Goal: Information Seeking & Learning: Learn about a topic

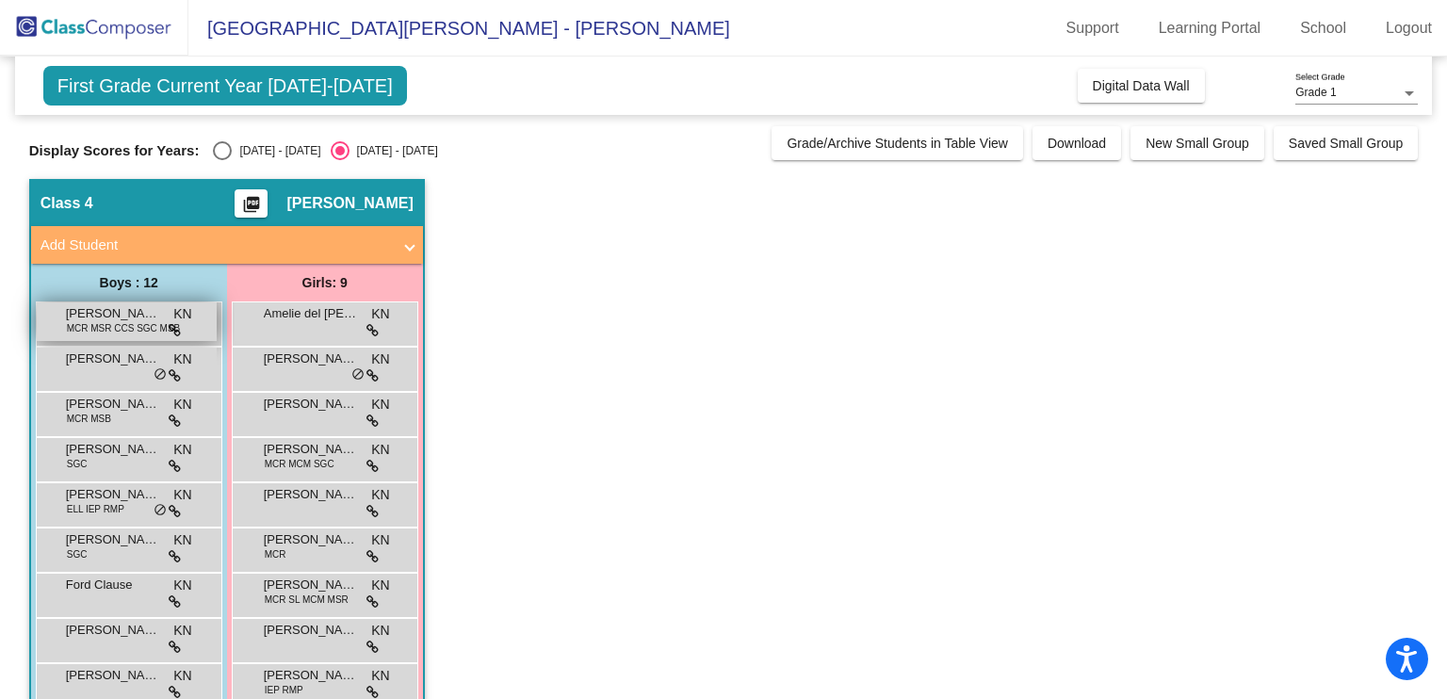
click at [78, 323] on span "MCR MSR CCS SGC MSB" at bounding box center [124, 328] width 114 height 14
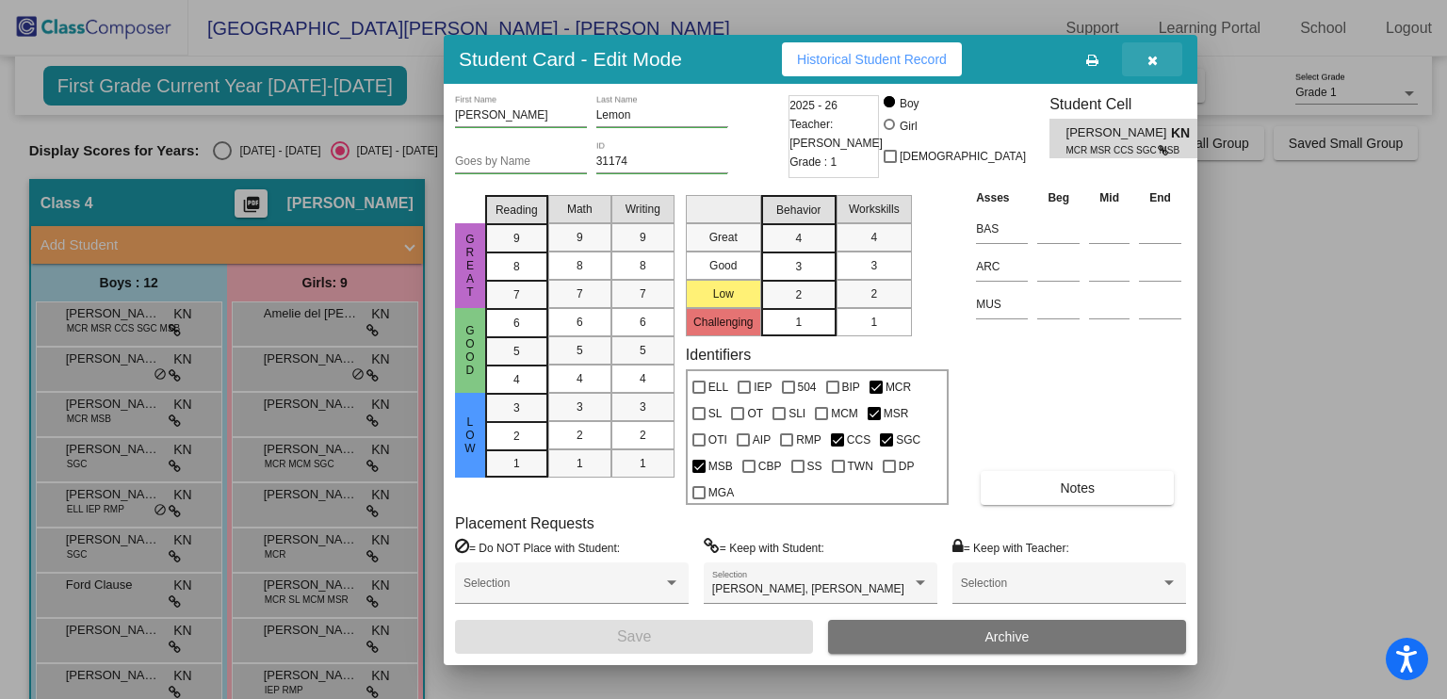
click at [1148, 62] on icon "button" at bounding box center [1153, 60] width 10 height 13
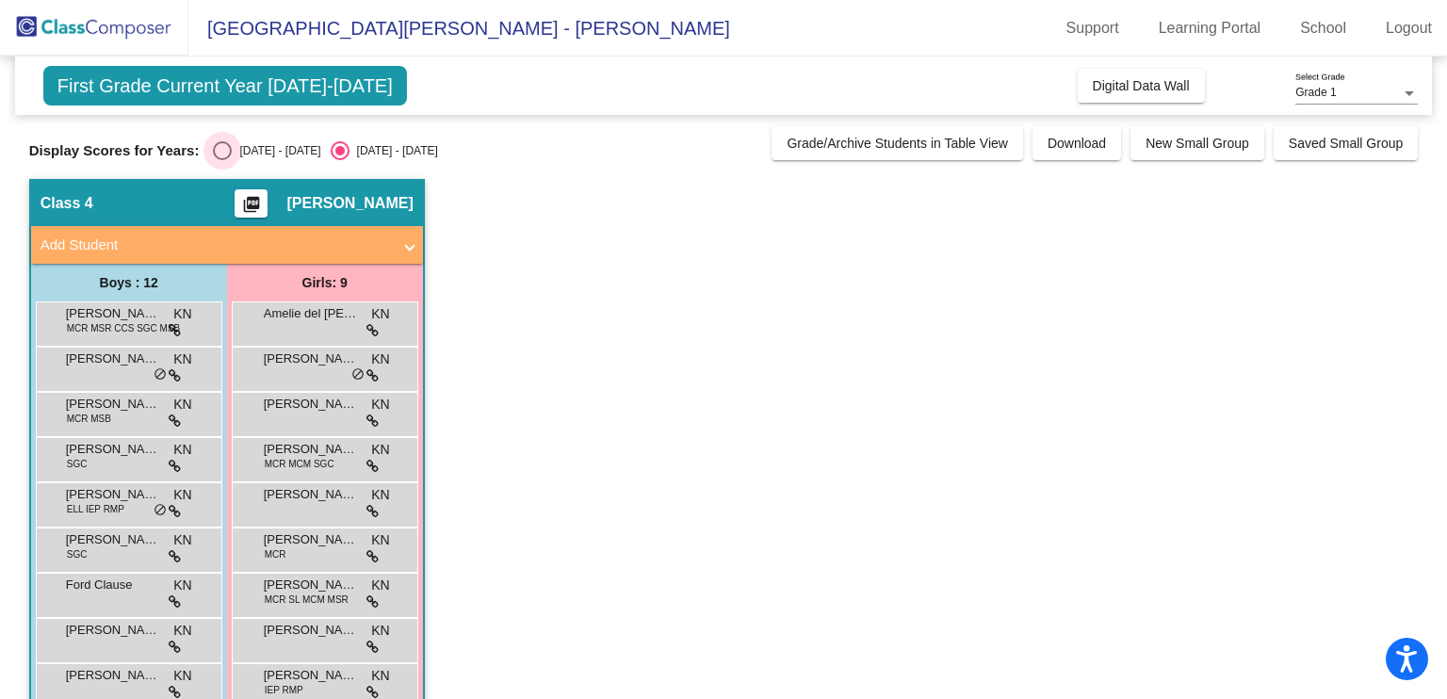
click at [255, 157] on div "[DATE] - [DATE]" at bounding box center [276, 150] width 89 height 17
click at [222, 160] on input "[DATE] - [DATE]" at bounding box center [221, 160] width 1 height 1
radio input "true"
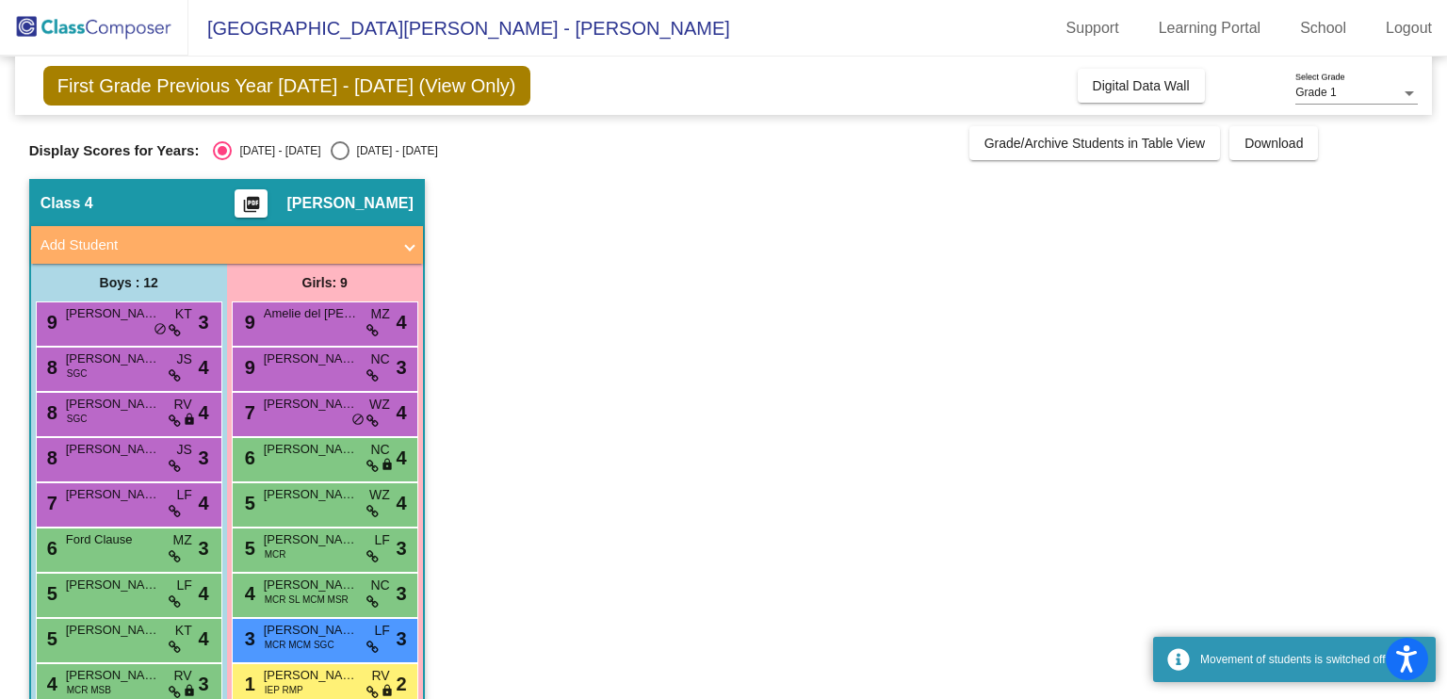
click at [369, 150] on div "[DATE] - [DATE]" at bounding box center [394, 150] width 89 height 17
click at [340, 160] on input "[DATE] - [DATE]" at bounding box center [339, 160] width 1 height 1
radio input "true"
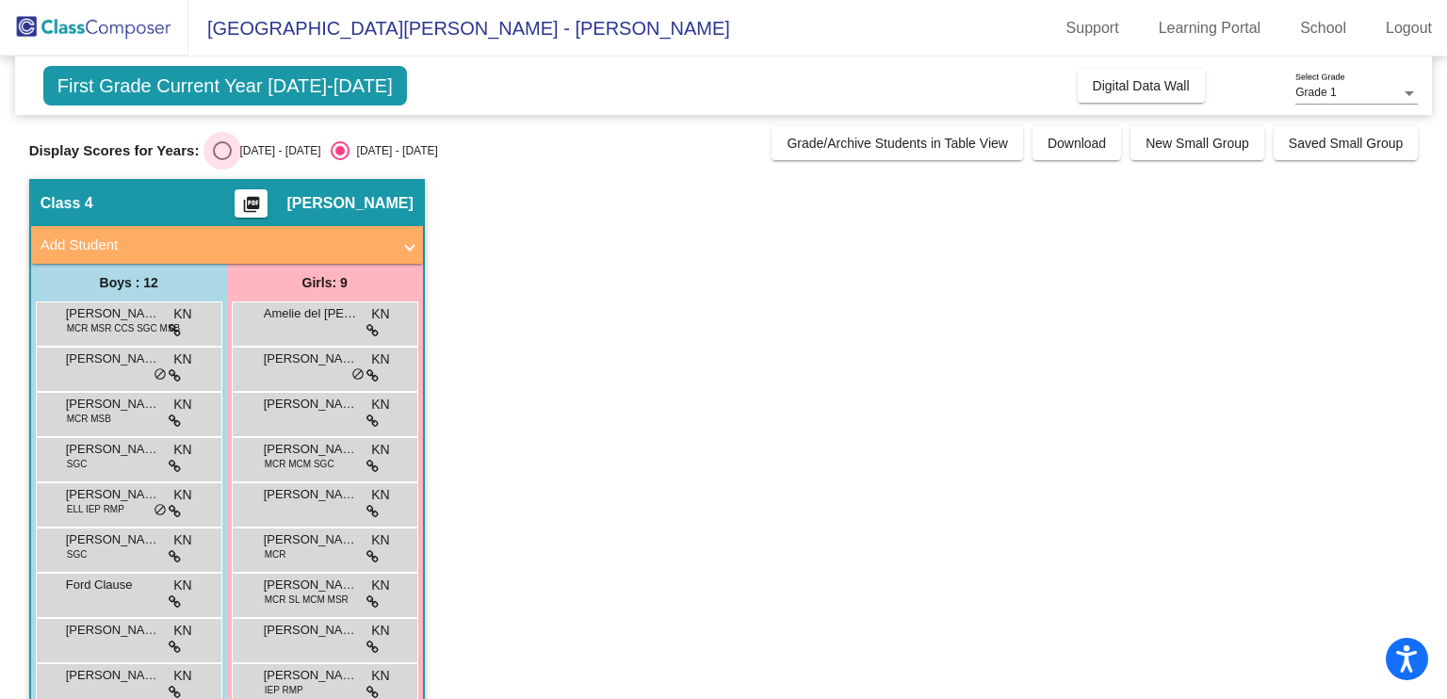
click at [223, 152] on div "Select an option" at bounding box center [222, 150] width 19 height 19
click at [222, 160] on input "[DATE] - [DATE]" at bounding box center [221, 160] width 1 height 1
radio input "true"
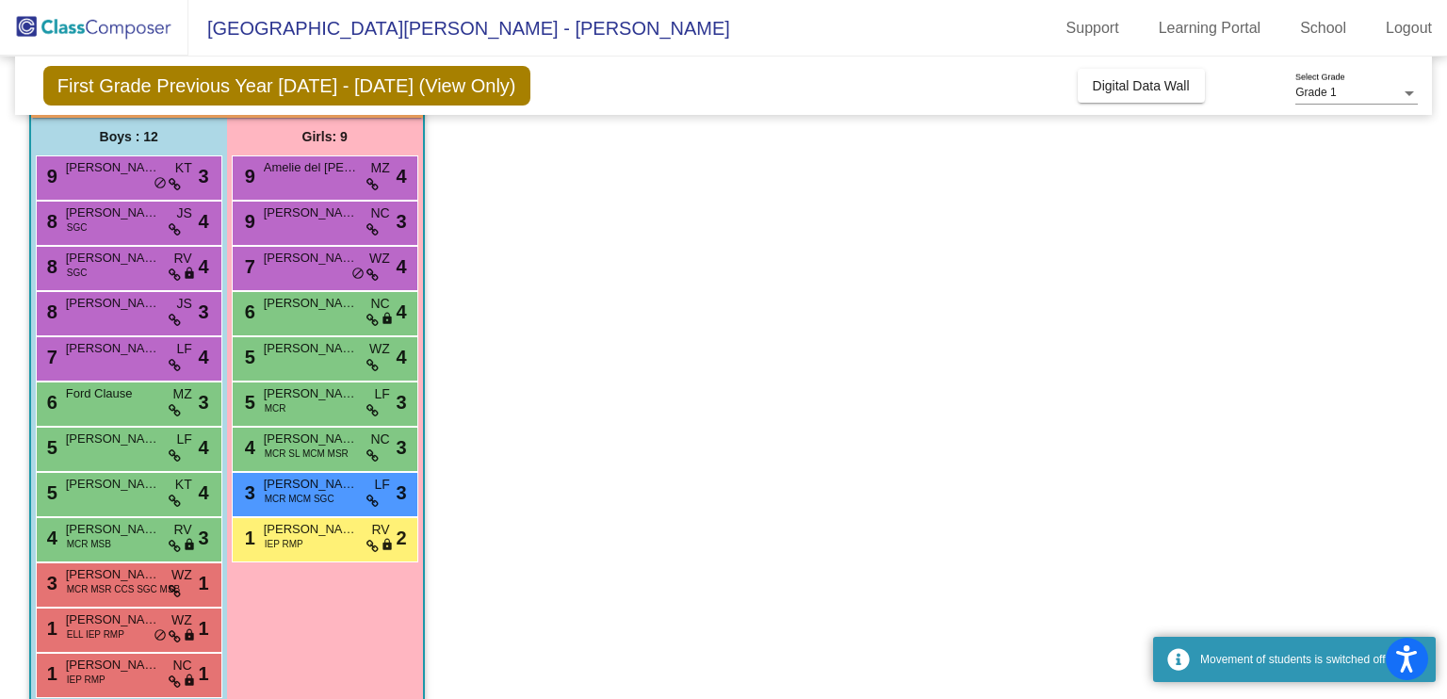
scroll to position [173, 0]
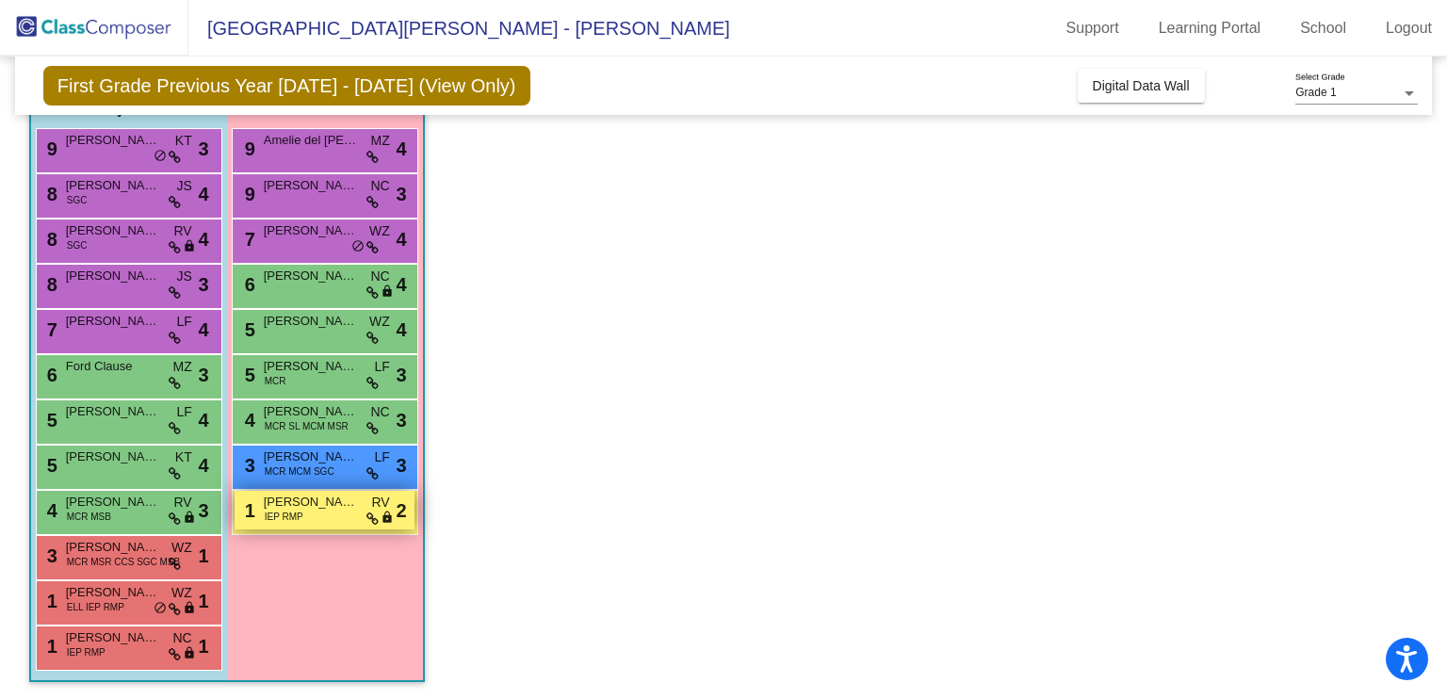
click at [330, 504] on span "[PERSON_NAME]" at bounding box center [311, 502] width 94 height 19
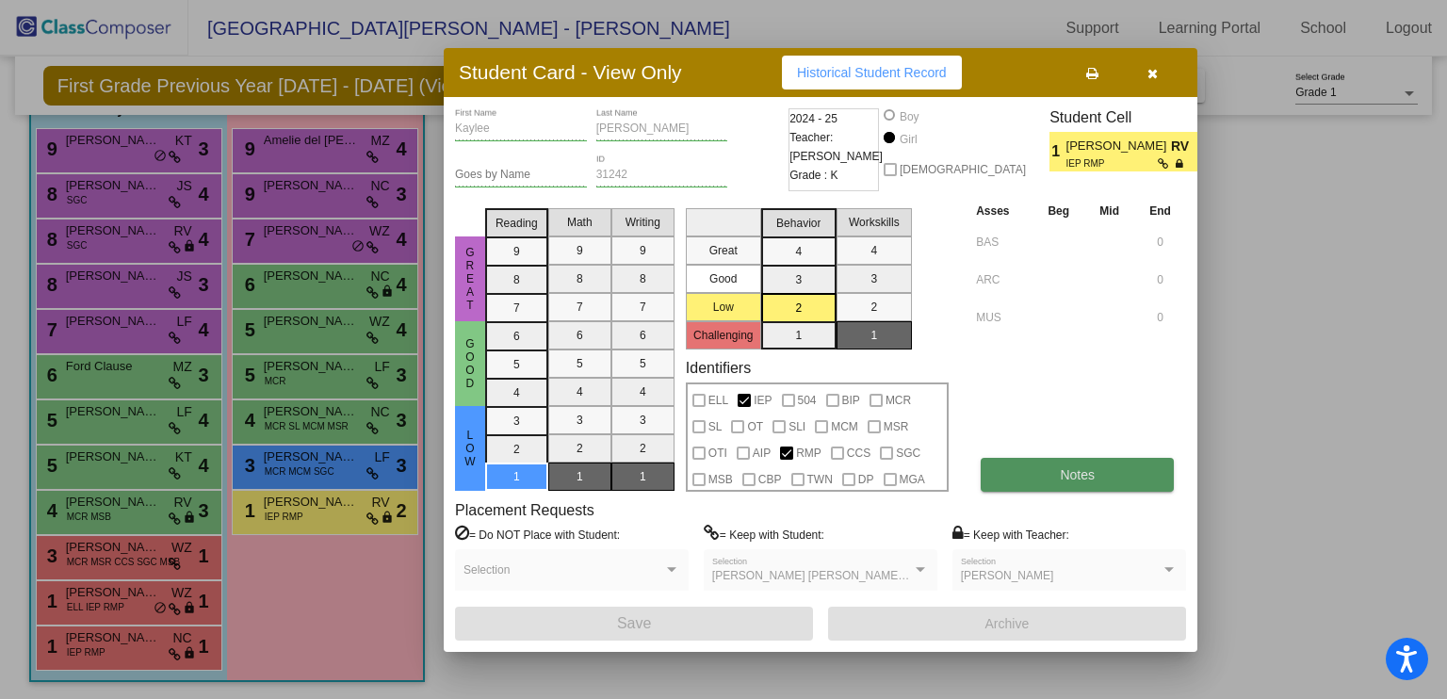
click at [1055, 471] on button "Notes" at bounding box center [1077, 475] width 193 height 34
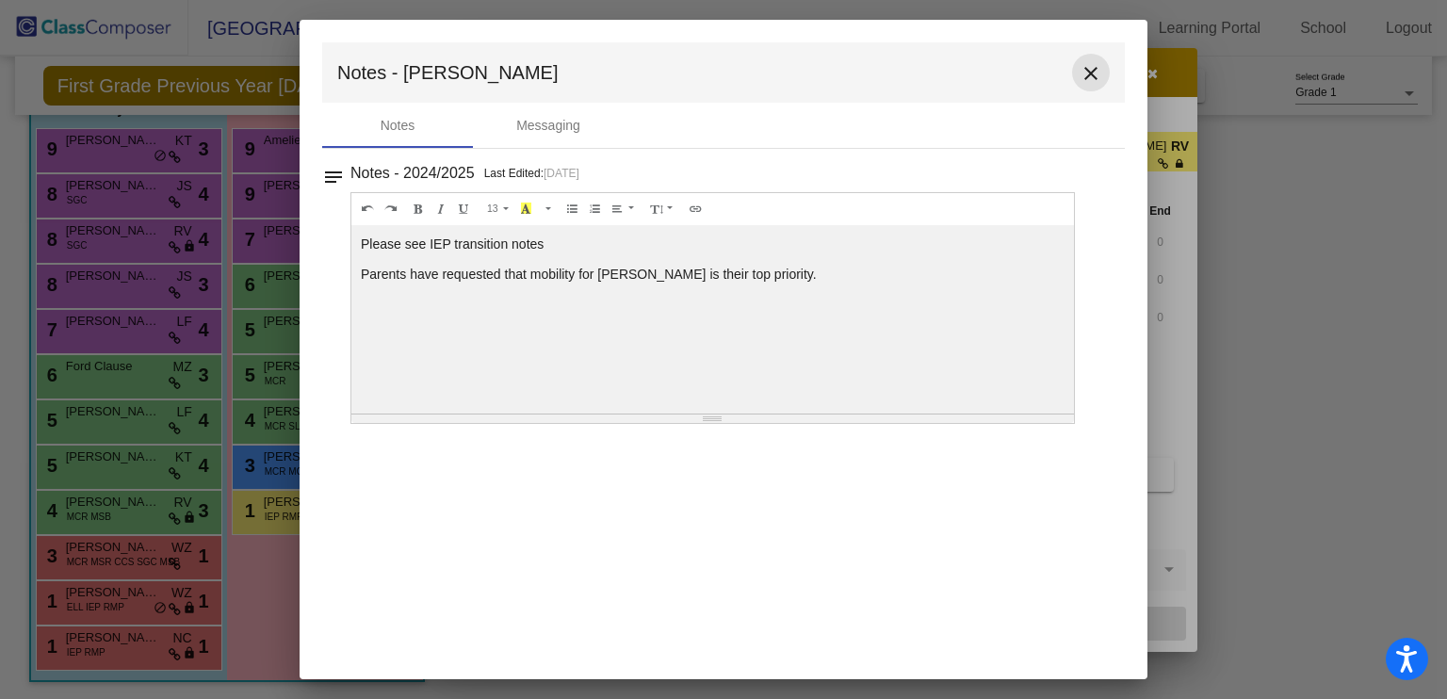
click at [1087, 72] on mat-icon "close" at bounding box center [1091, 73] width 23 height 23
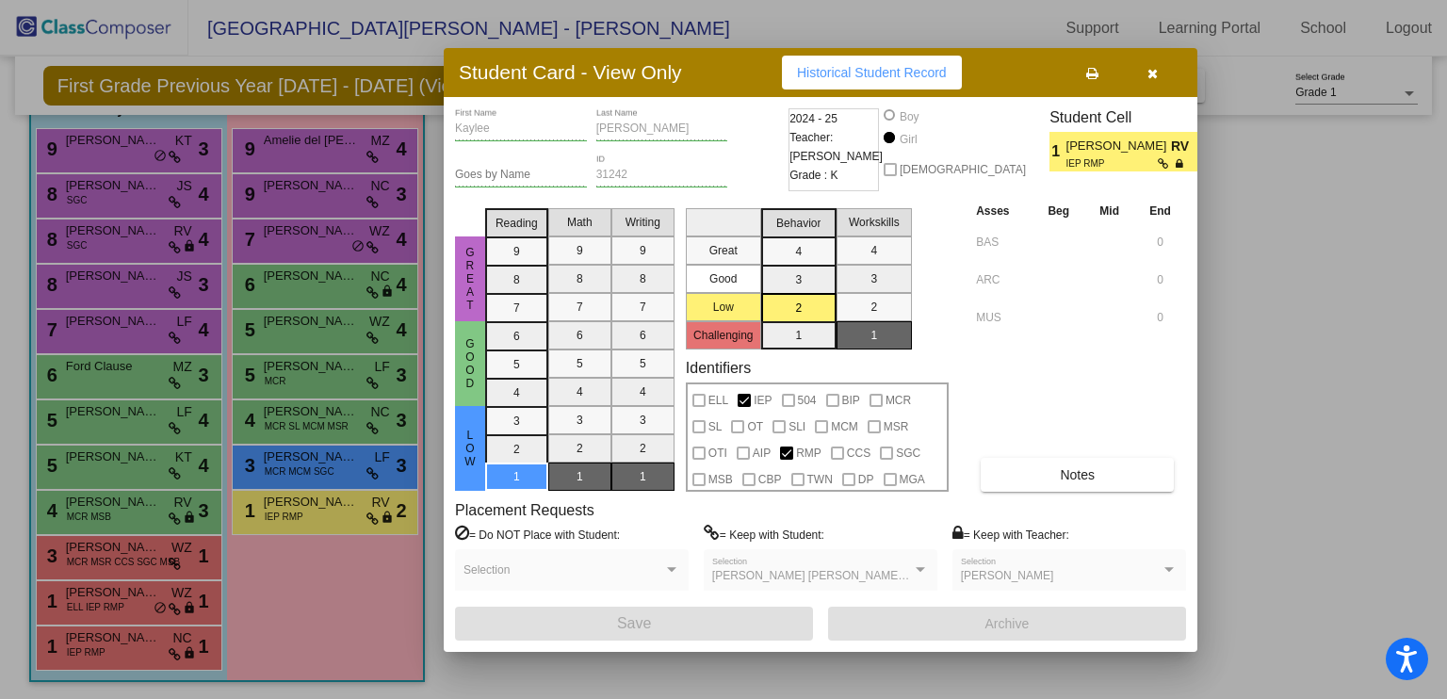
click at [1148, 67] on icon "button" at bounding box center [1153, 73] width 10 height 13
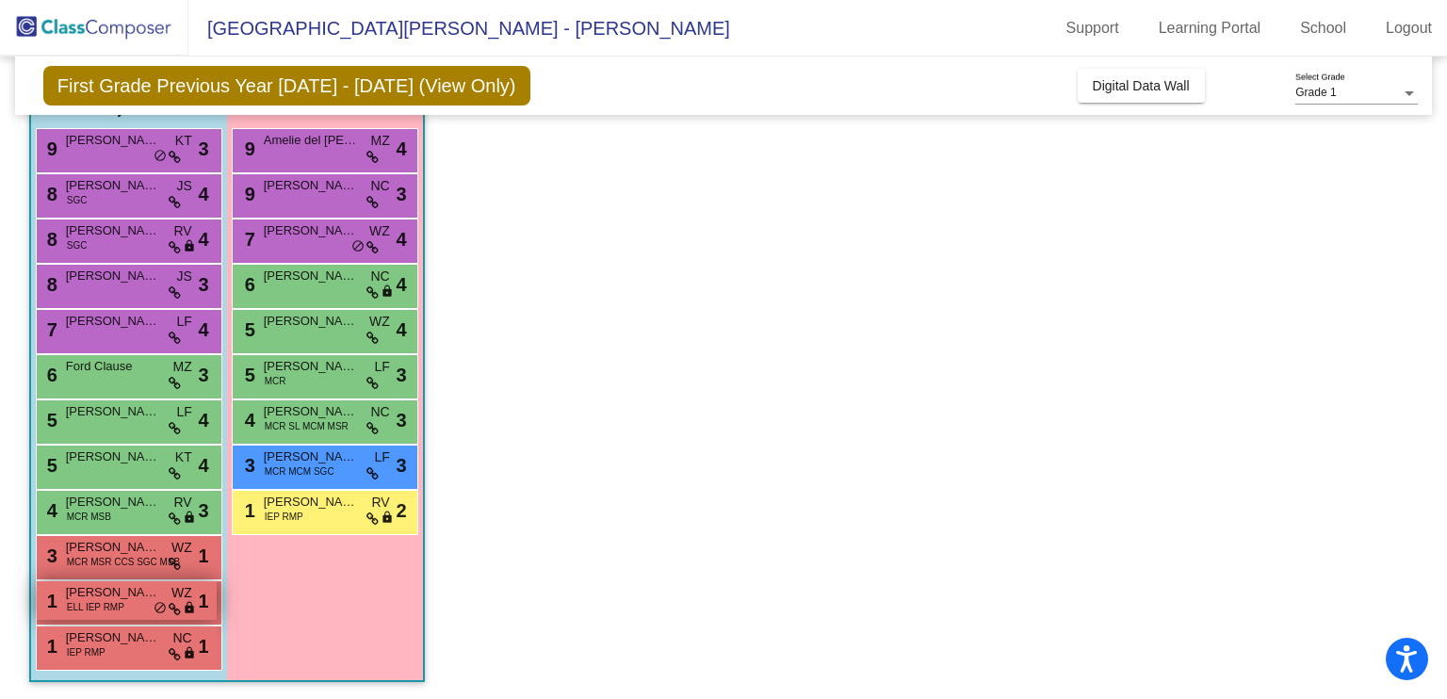
click at [112, 605] on span "ELL IEP RMP" at bounding box center [95, 607] width 57 height 14
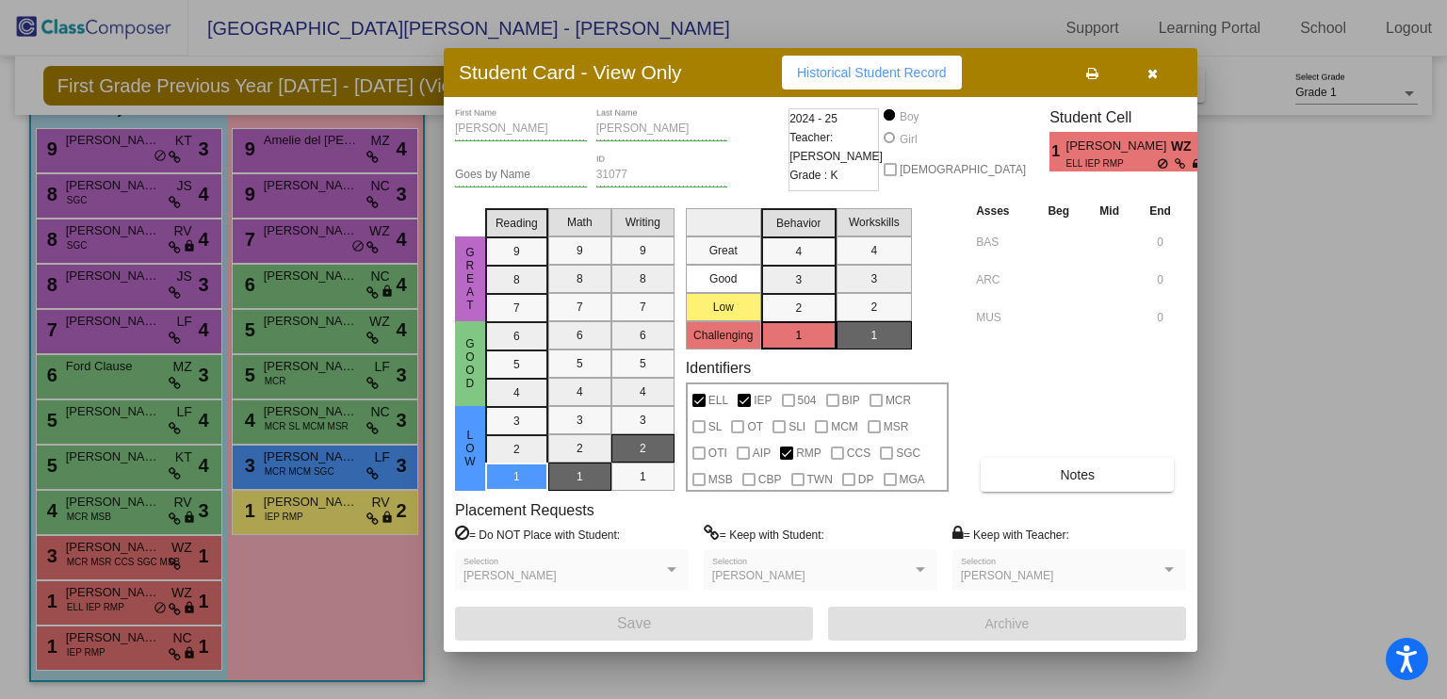
click at [1103, 150] on span "[PERSON_NAME]" at bounding box center [1119, 147] width 105 height 20
click at [1093, 467] on span "Notes" at bounding box center [1077, 474] width 35 height 15
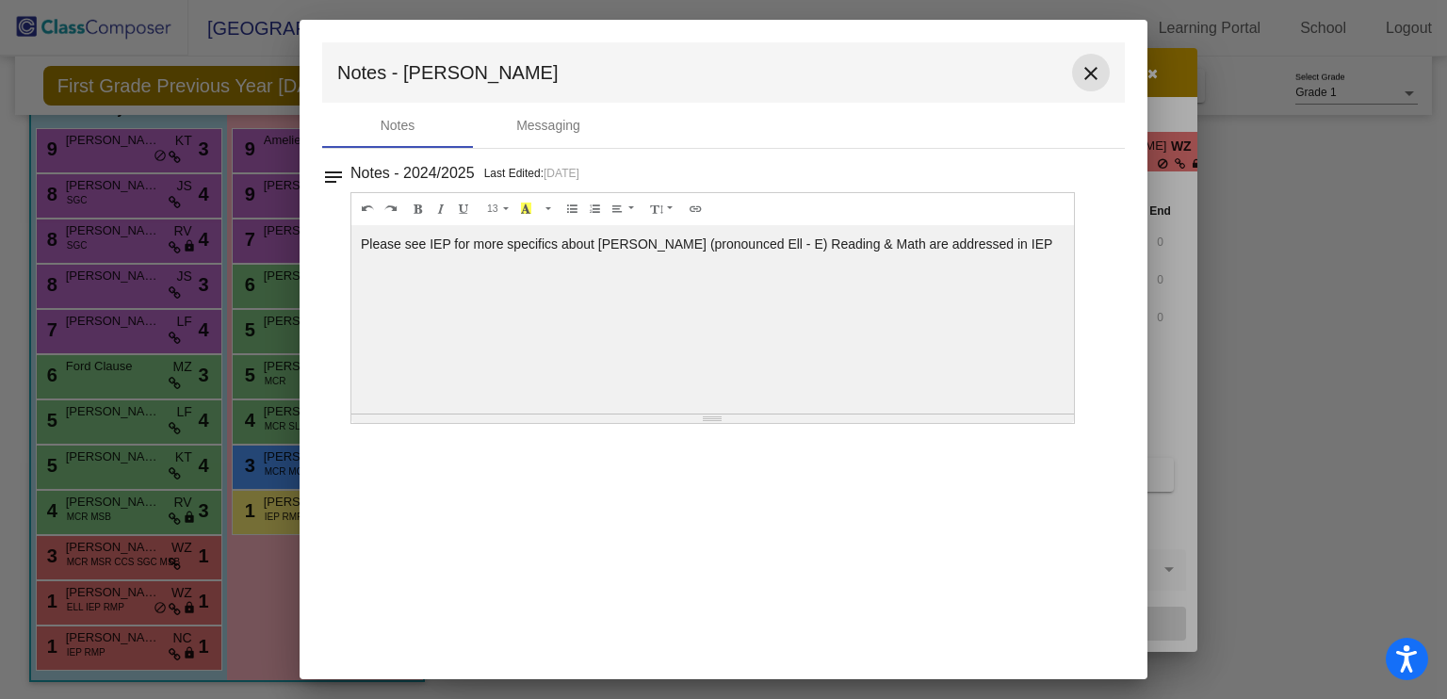
click at [1092, 86] on button "close" at bounding box center [1091, 73] width 38 height 38
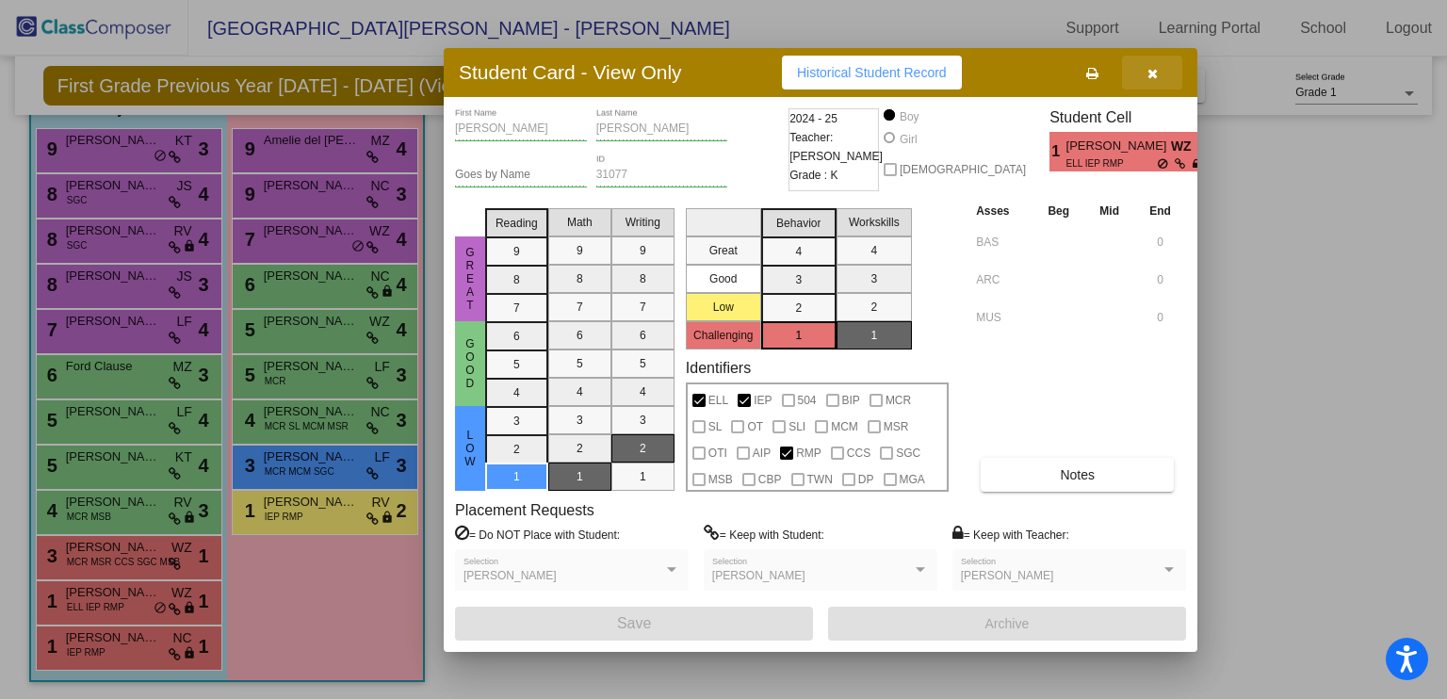
click at [1153, 79] on icon "button" at bounding box center [1153, 73] width 10 height 13
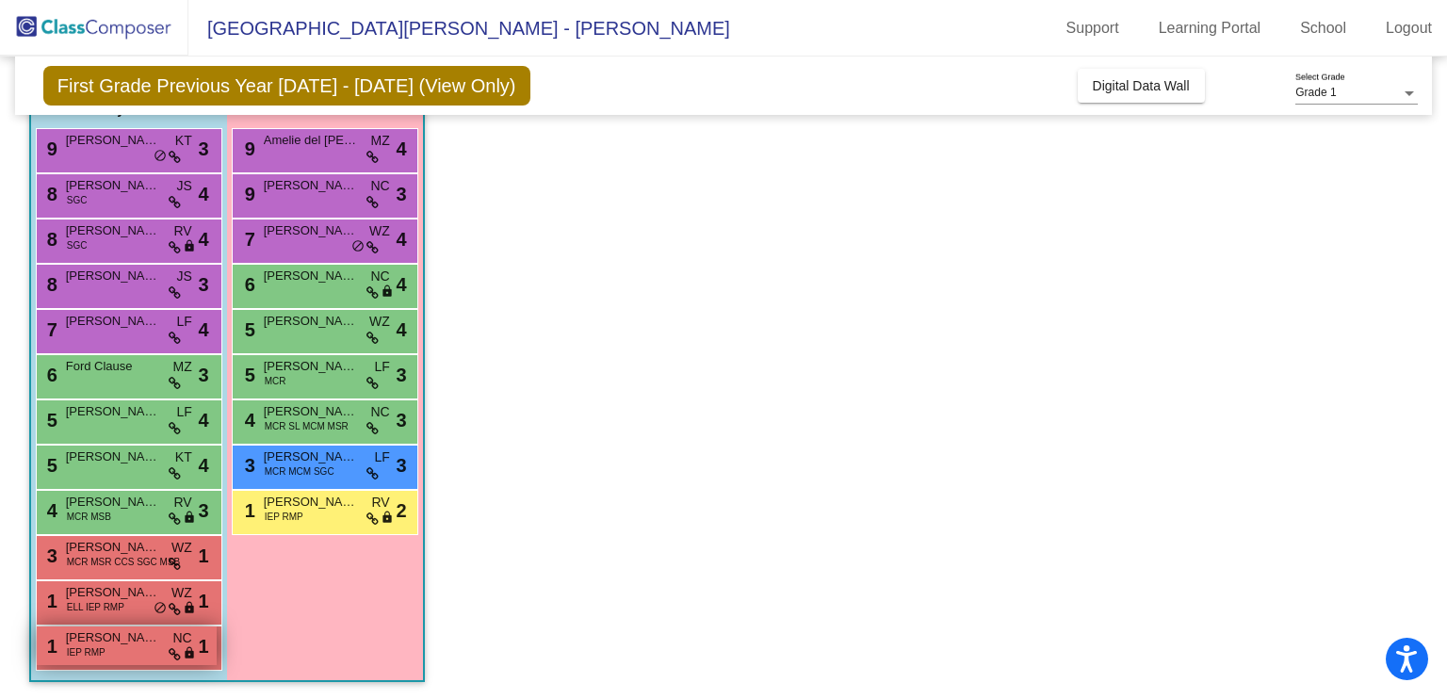
click at [101, 655] on span "IEP RMP" at bounding box center [86, 652] width 39 height 14
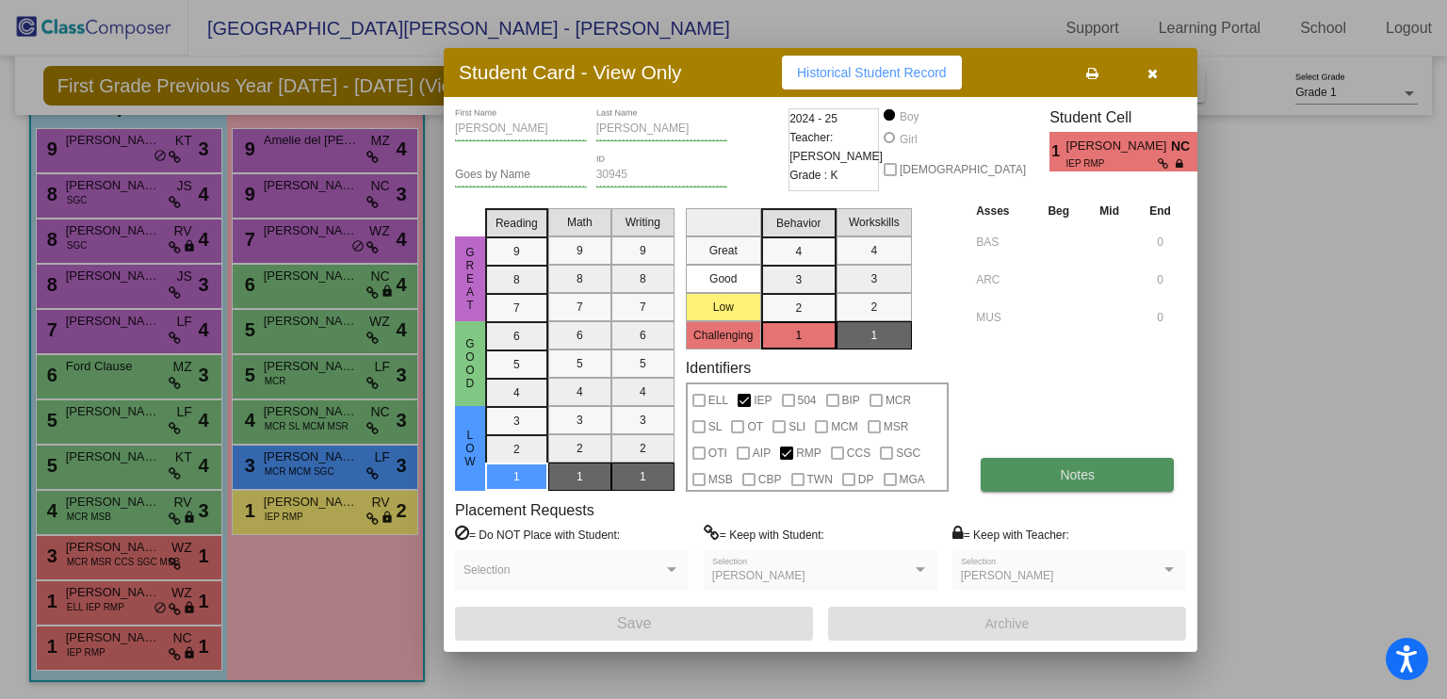
click at [1067, 489] on button "Notes" at bounding box center [1077, 475] width 193 height 34
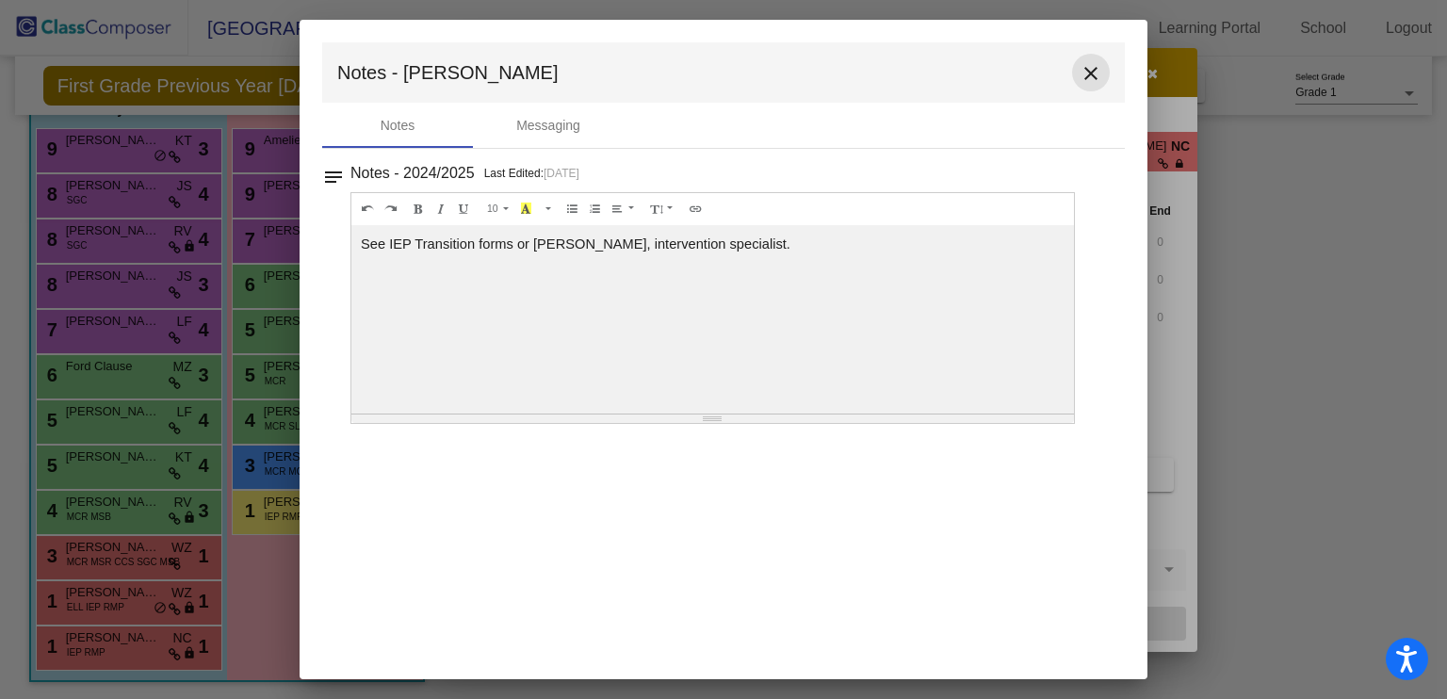
click at [1097, 72] on mat-icon "close" at bounding box center [1091, 73] width 23 height 23
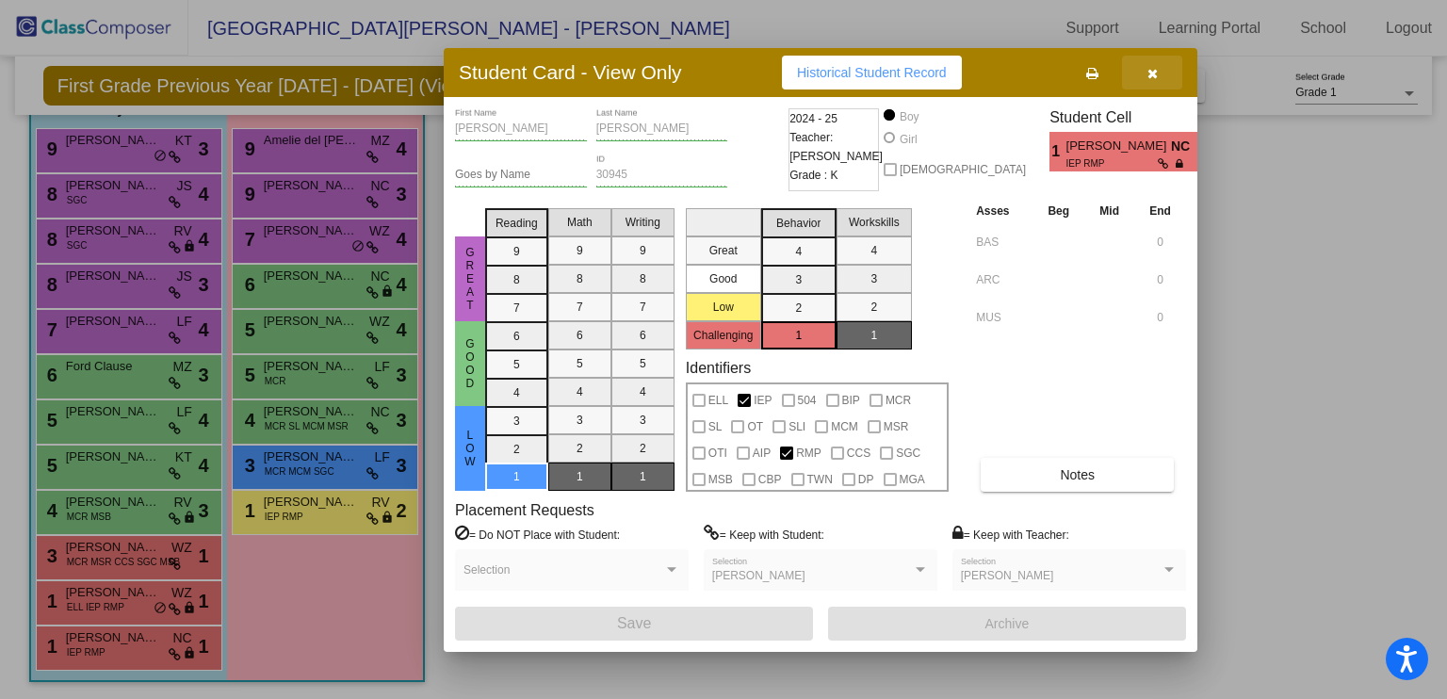
click at [1156, 67] on icon "button" at bounding box center [1153, 73] width 10 height 13
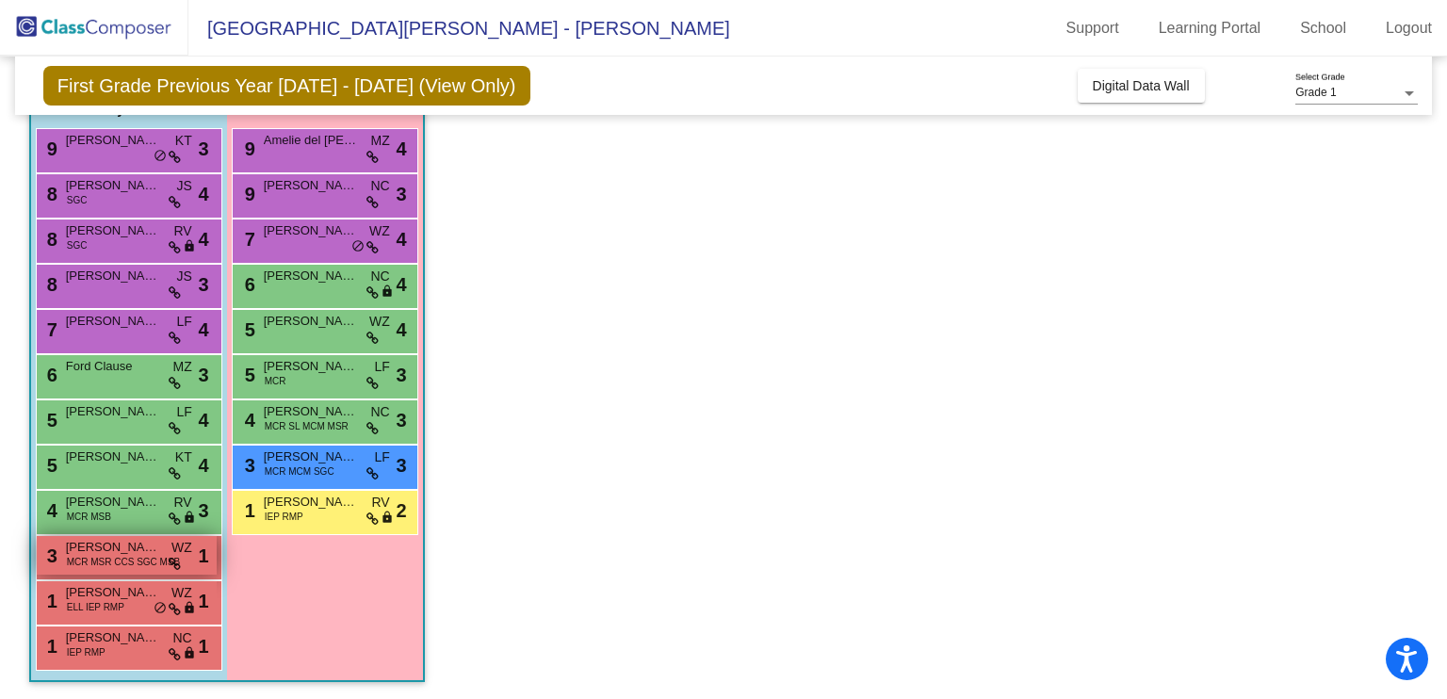
click at [132, 549] on span "[PERSON_NAME]" at bounding box center [113, 547] width 94 height 19
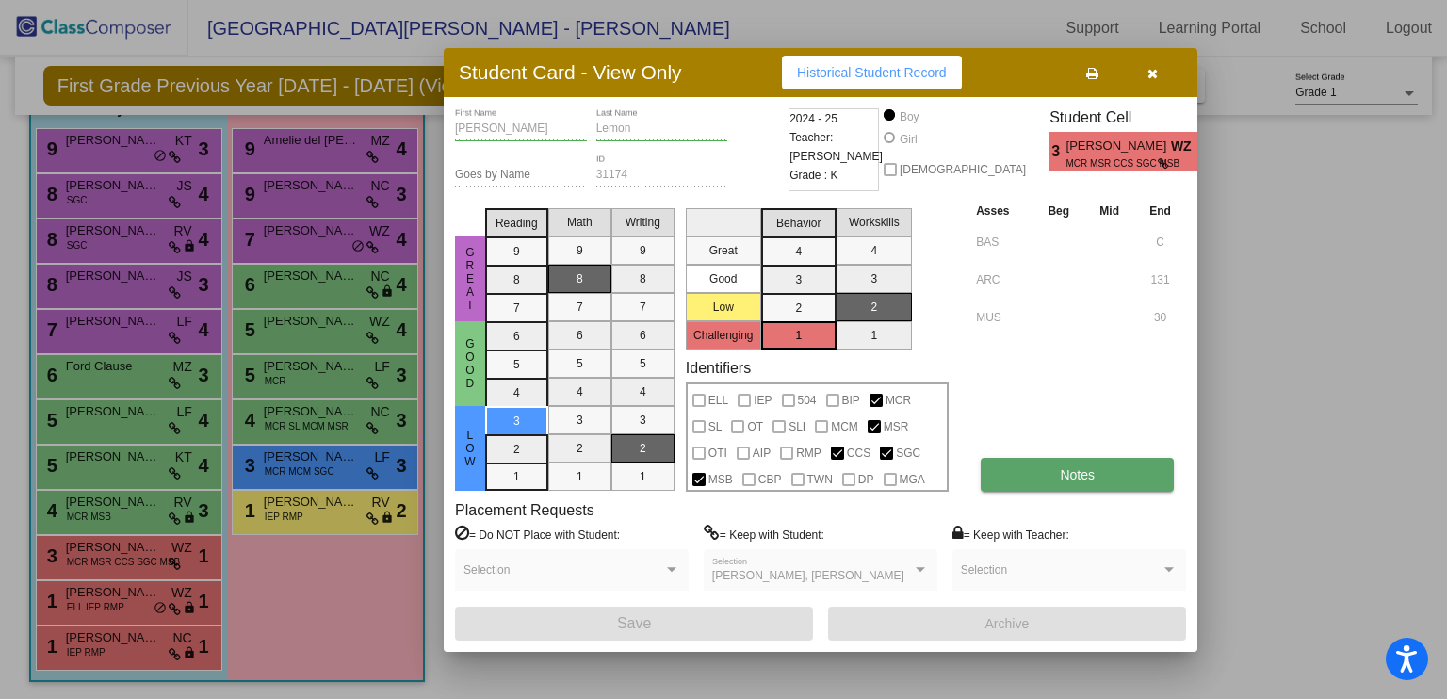
click at [1067, 483] on button "Notes" at bounding box center [1077, 475] width 193 height 34
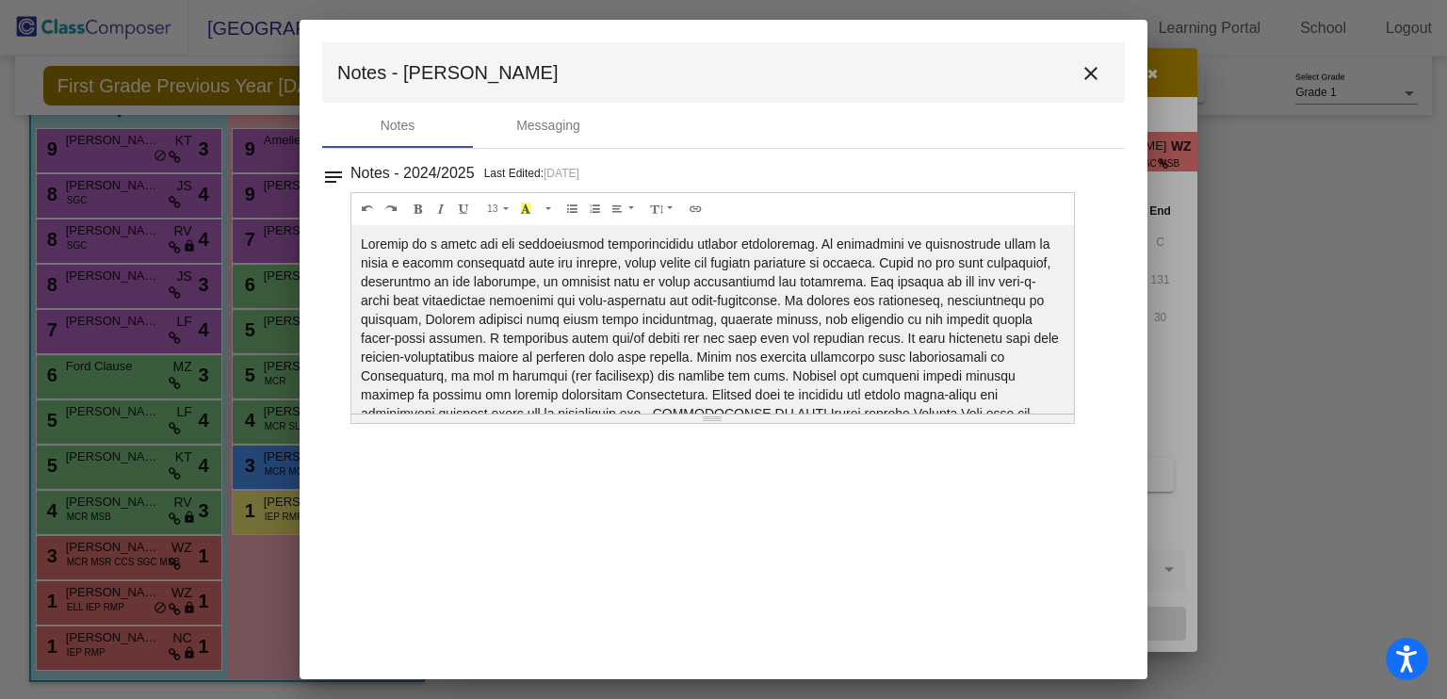
scroll to position [19, 0]
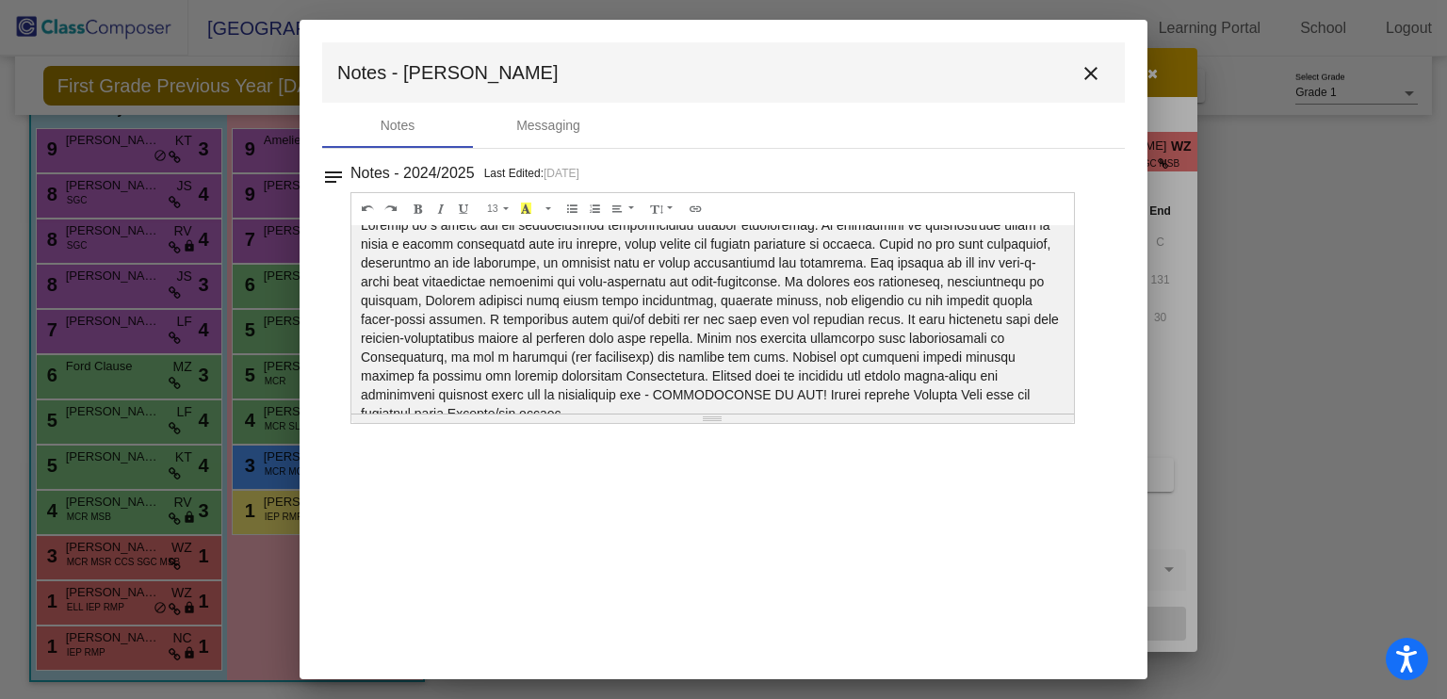
click at [1094, 74] on mat-icon "close" at bounding box center [1091, 73] width 23 height 23
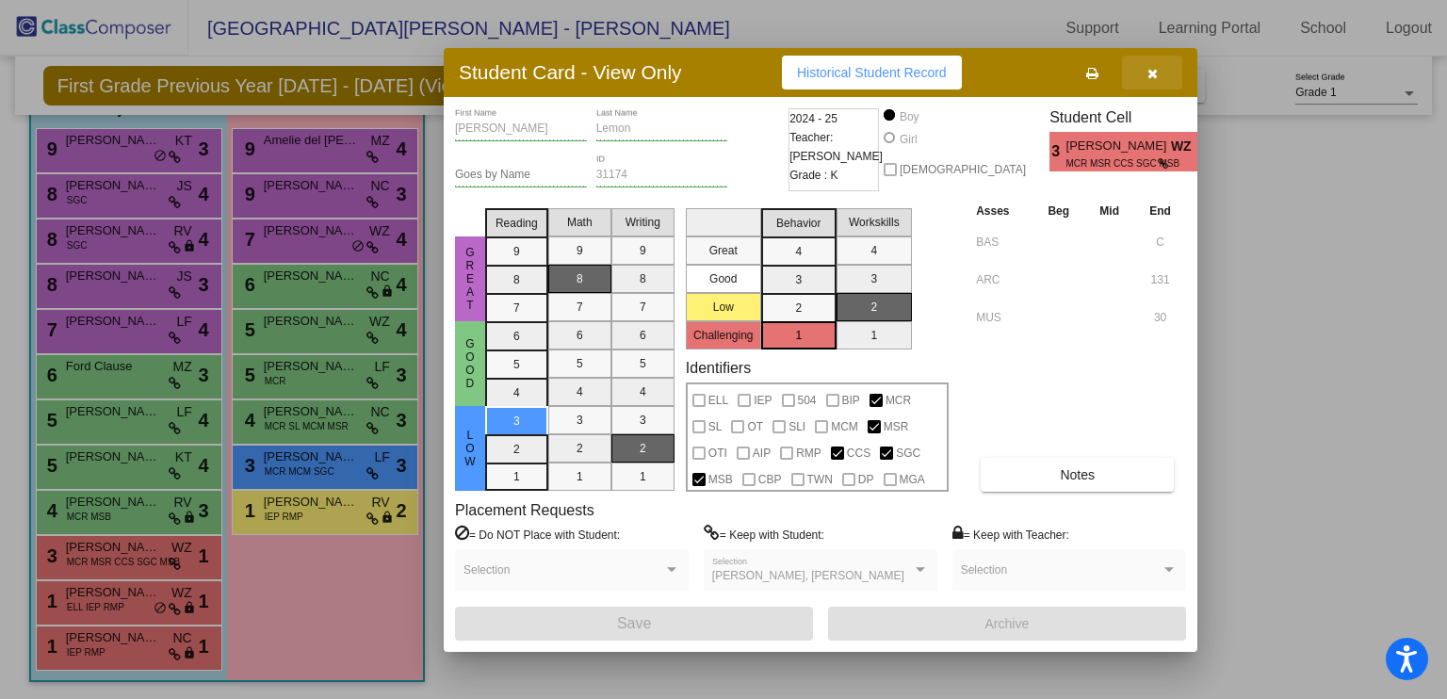
click at [1157, 71] on icon "button" at bounding box center [1153, 73] width 10 height 13
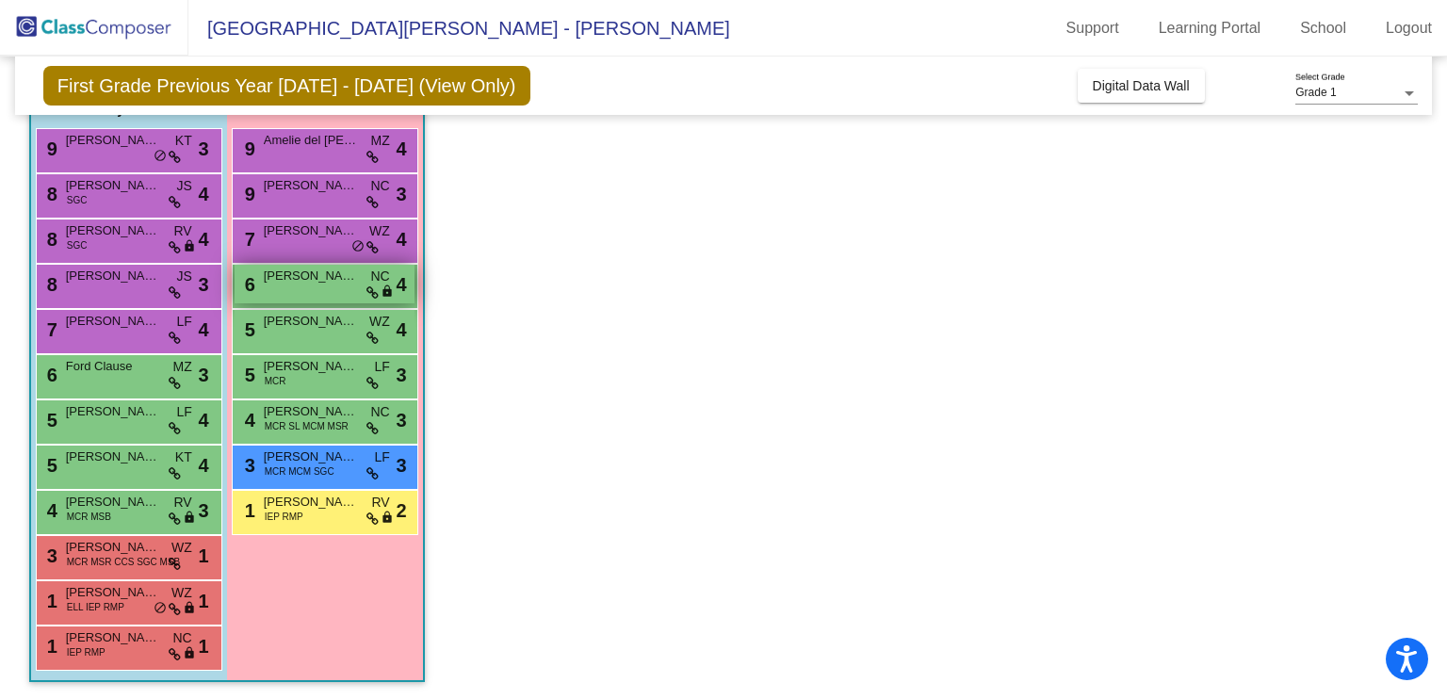
click at [321, 280] on span "[PERSON_NAME]" at bounding box center [311, 276] width 94 height 19
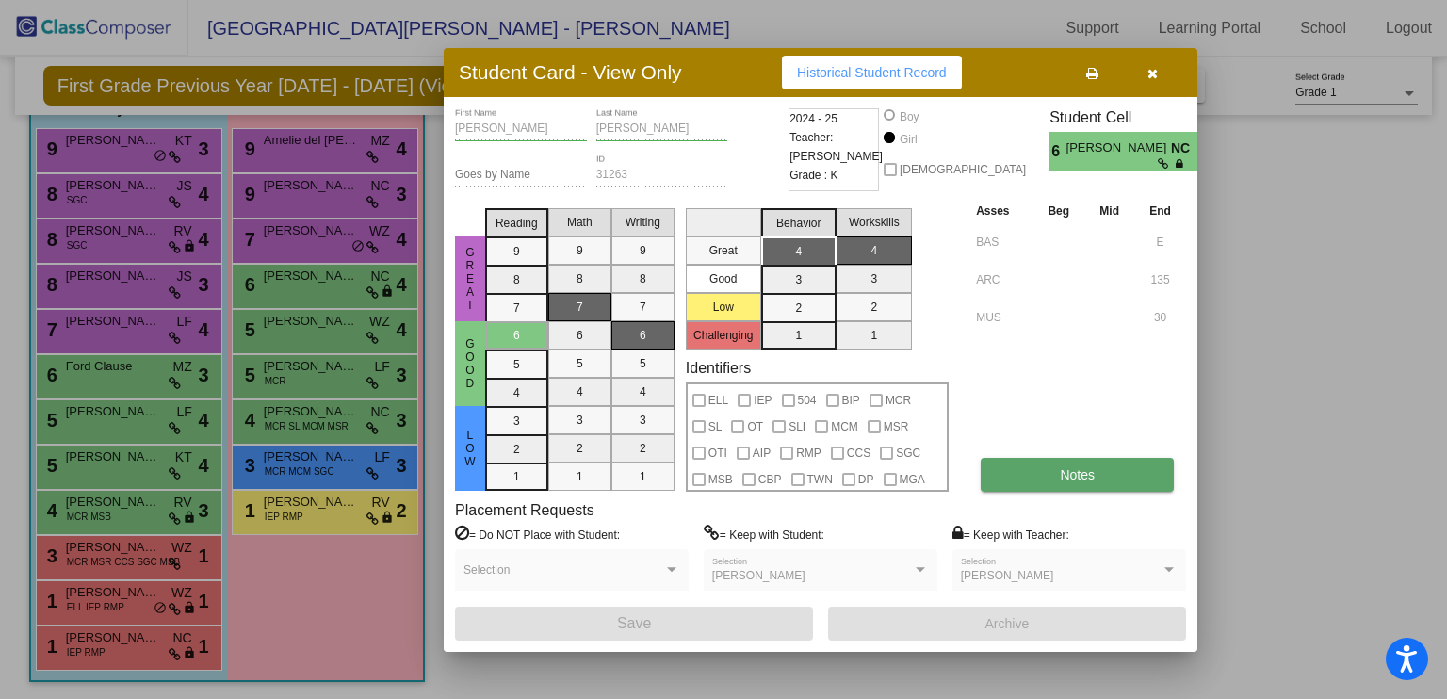
click at [1072, 490] on button "Notes" at bounding box center [1077, 475] width 193 height 34
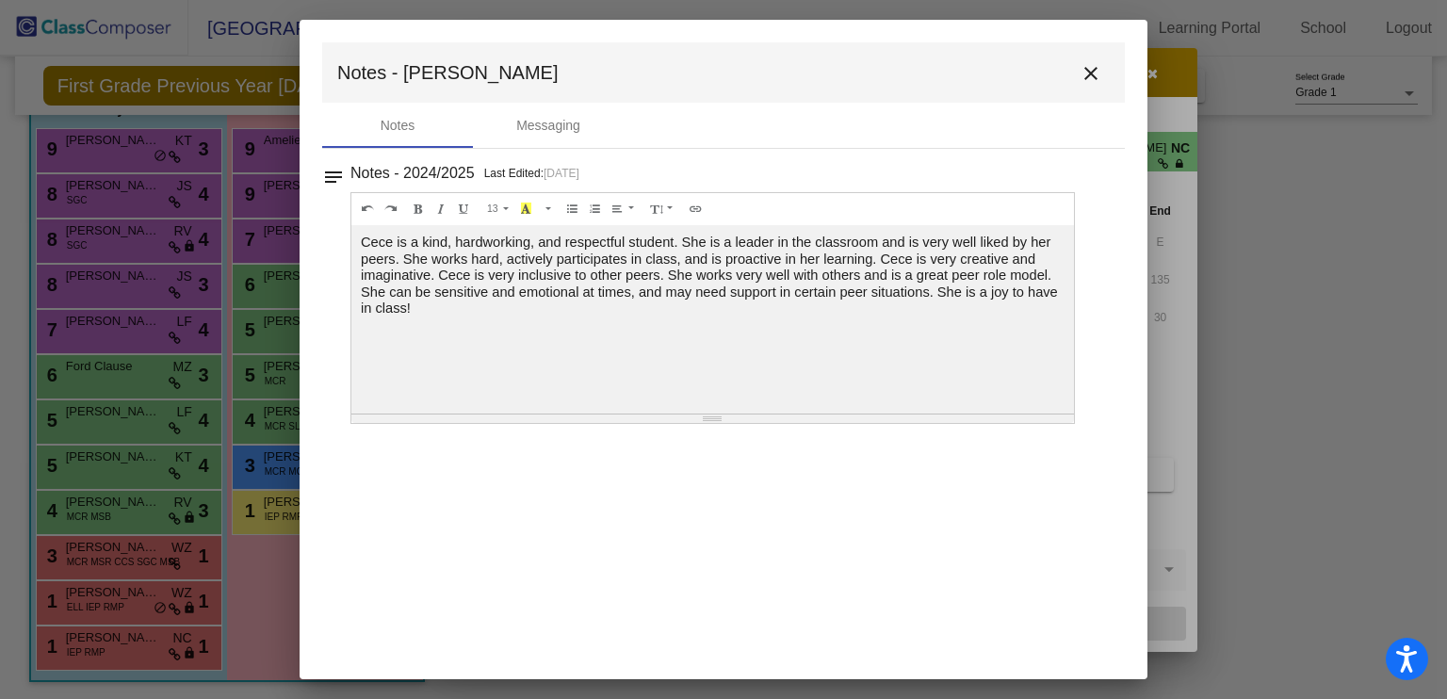
click at [1093, 65] on mat-icon "close" at bounding box center [1091, 73] width 23 height 23
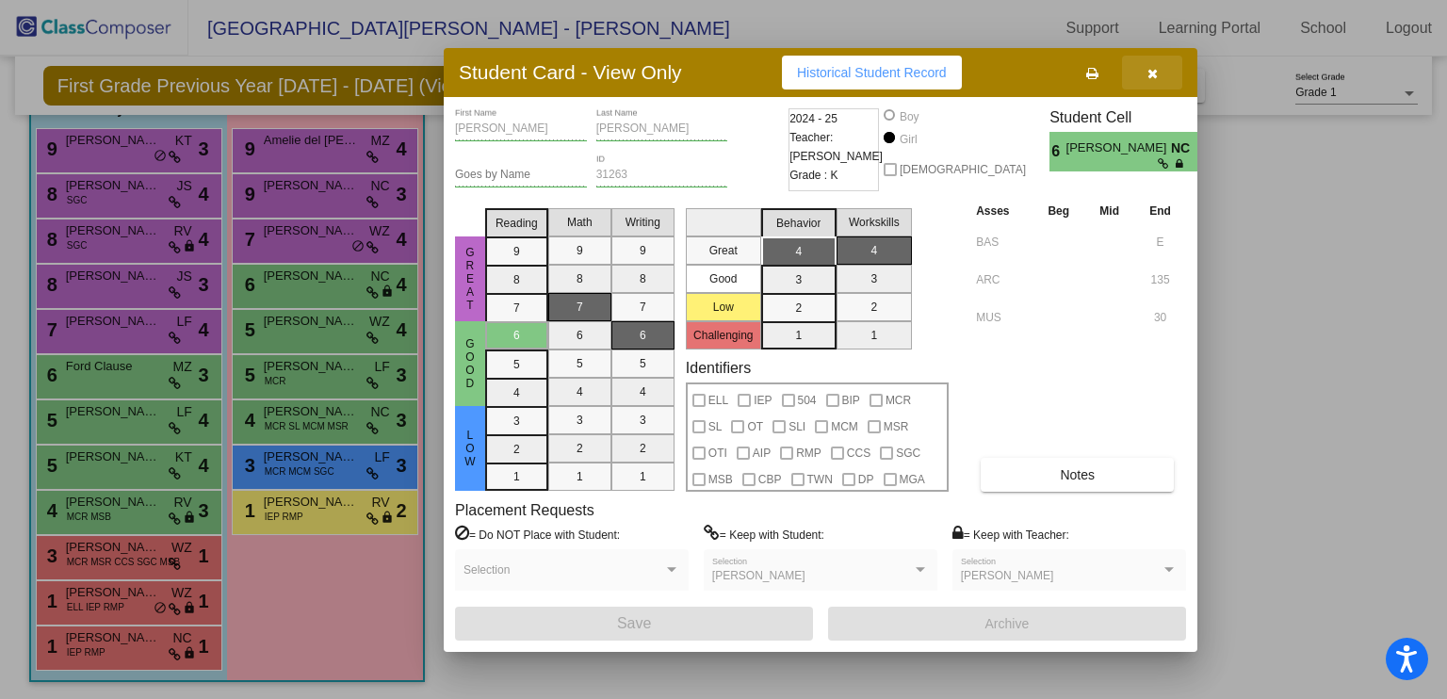
click at [1150, 71] on icon "button" at bounding box center [1153, 73] width 10 height 13
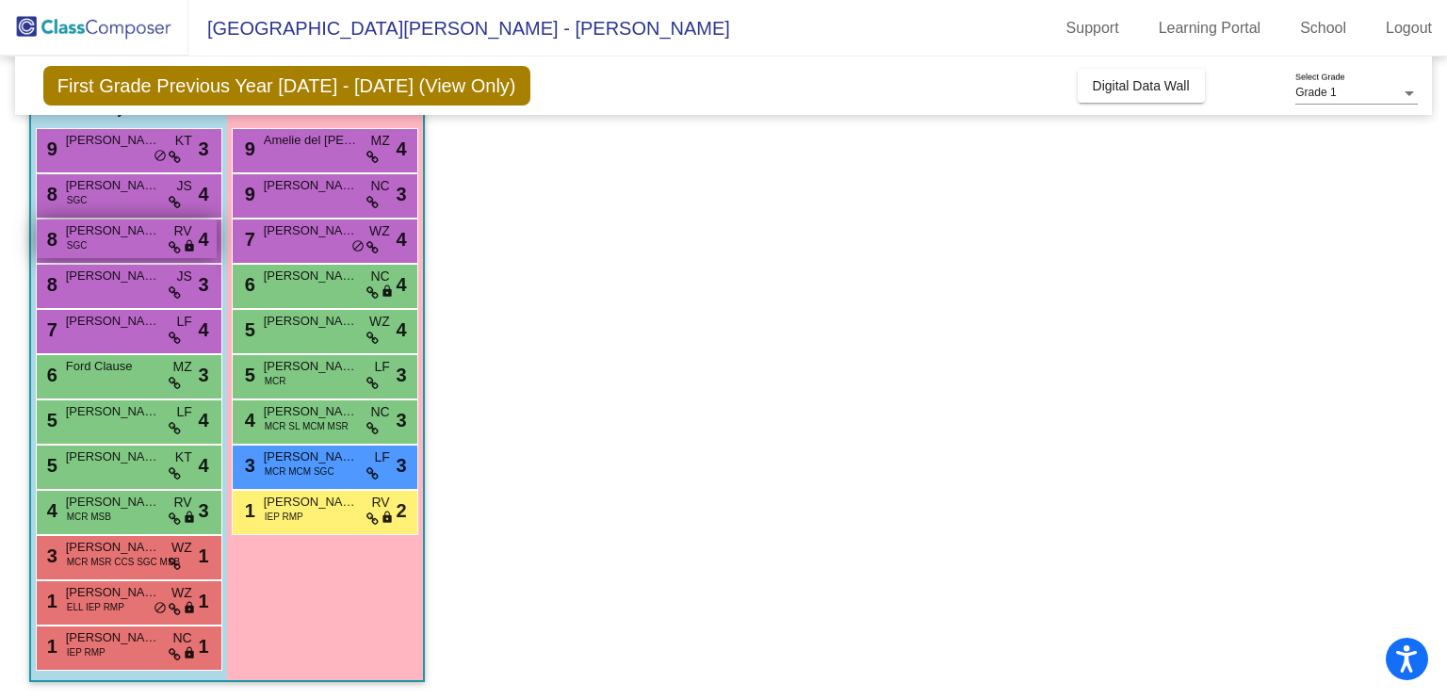
click at [153, 236] on span "[PERSON_NAME] [PERSON_NAME] [PERSON_NAME]" at bounding box center [113, 230] width 94 height 19
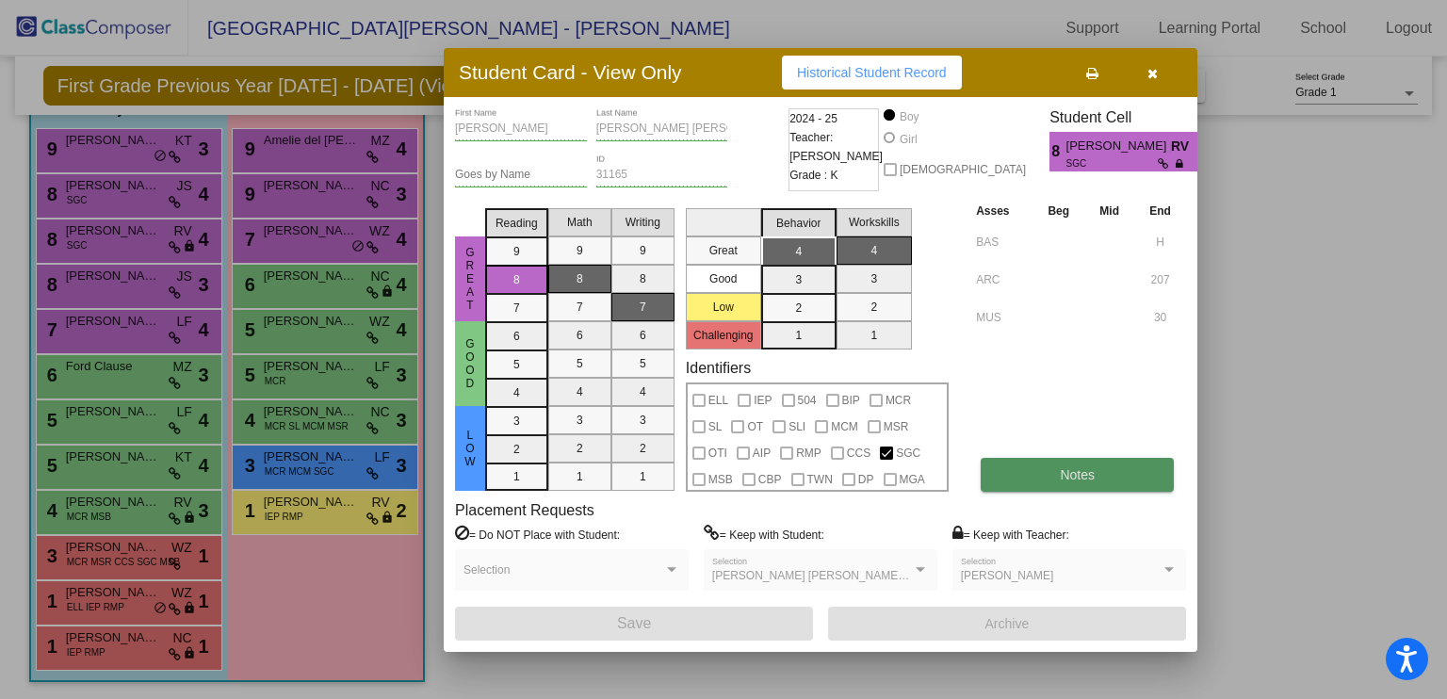
click at [1055, 477] on button "Notes" at bounding box center [1077, 475] width 193 height 34
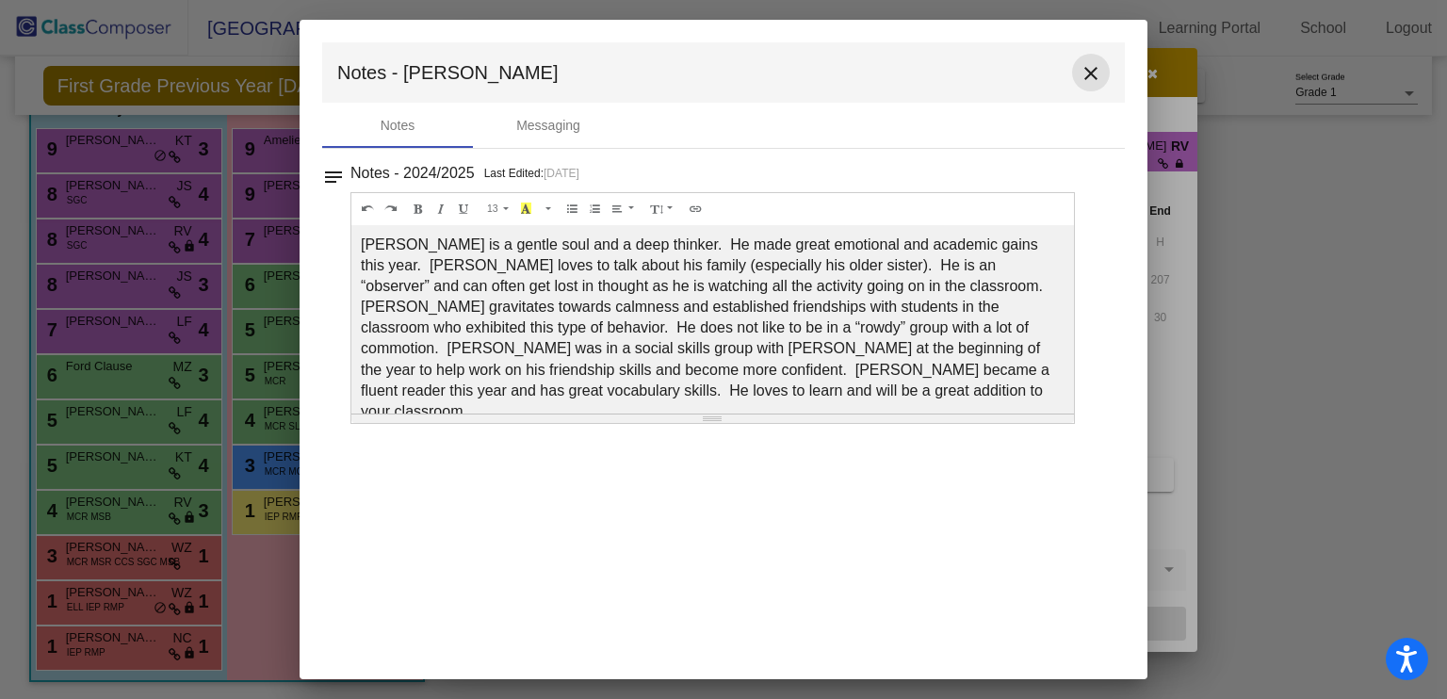
click at [1086, 82] on mat-icon "close" at bounding box center [1091, 73] width 23 height 23
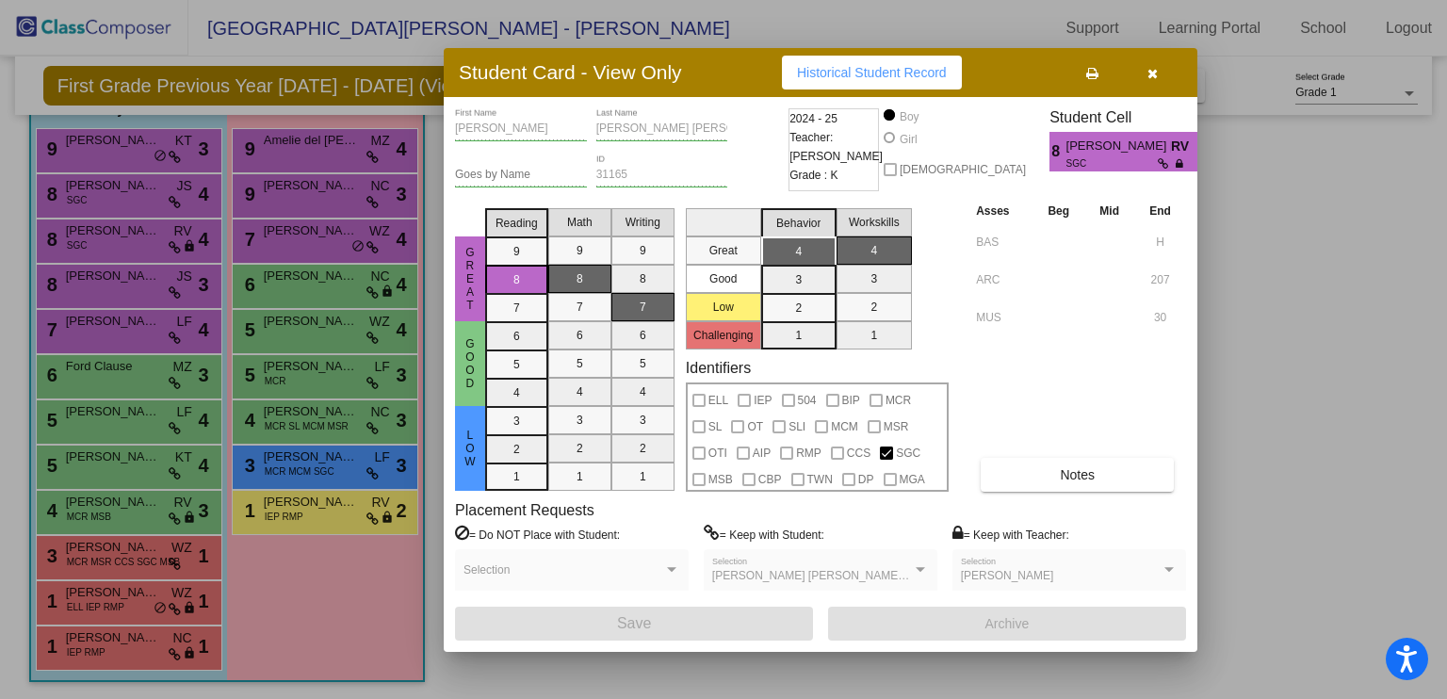
click at [1170, 79] on button "button" at bounding box center [1152, 73] width 60 height 34
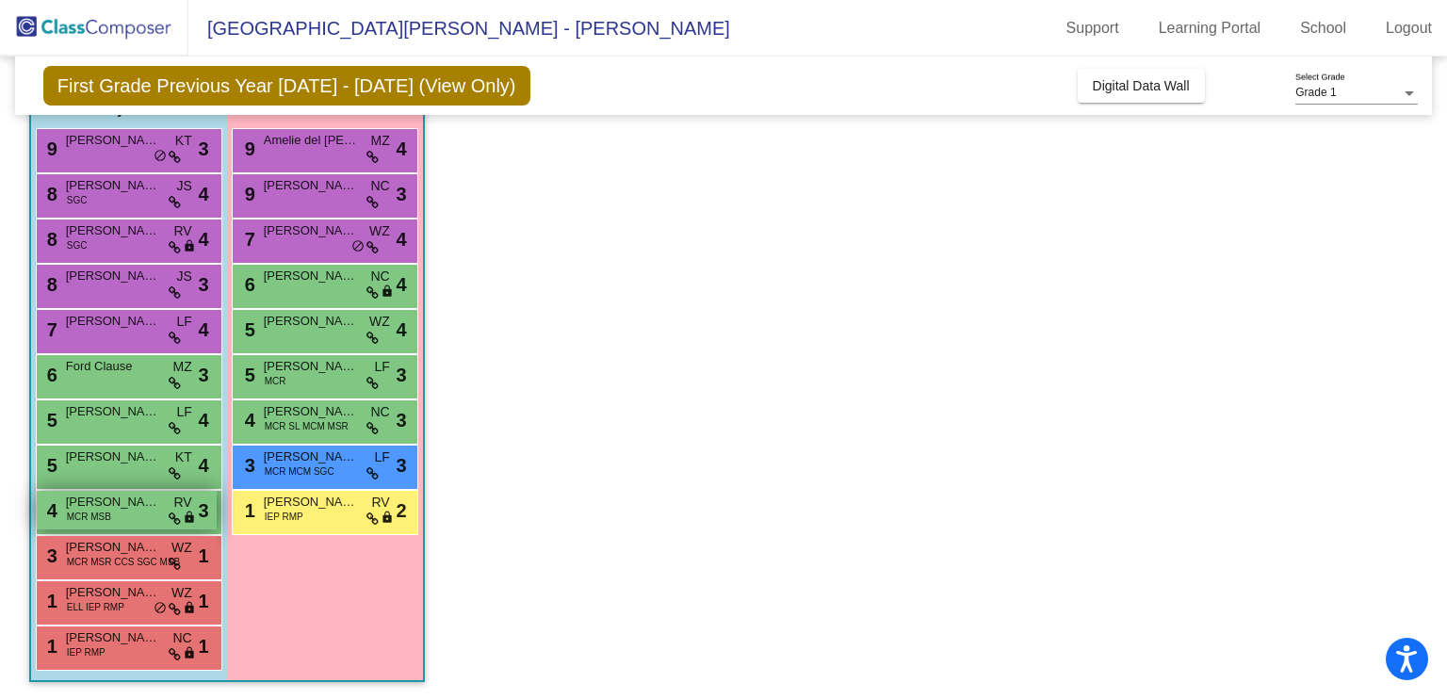
click at [135, 504] on span "[PERSON_NAME] [PERSON_NAME]" at bounding box center [113, 502] width 94 height 19
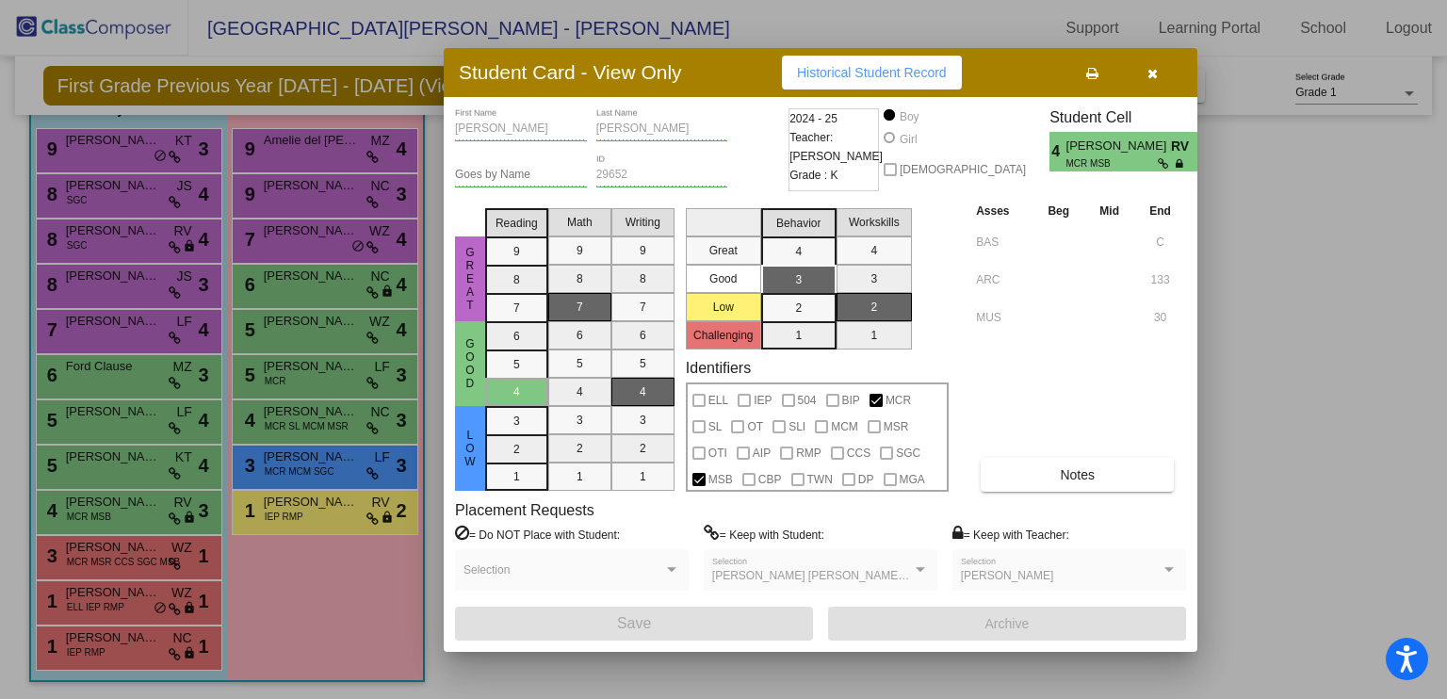
click at [1093, 453] on div "Asses Beg Mid End BAS C ARC 133 MUS 30 Notes" at bounding box center [1078, 346] width 215 height 291
drag, startPoint x: 1092, startPoint y: 466, endPoint x: 1093, endPoint y: 453, distance: 13.2
click at [1093, 453] on div "Asses Beg Mid End BAS C ARC 133 MUS 30 Notes" at bounding box center [1078, 346] width 215 height 291
click at [1074, 481] on button "Notes" at bounding box center [1077, 475] width 193 height 34
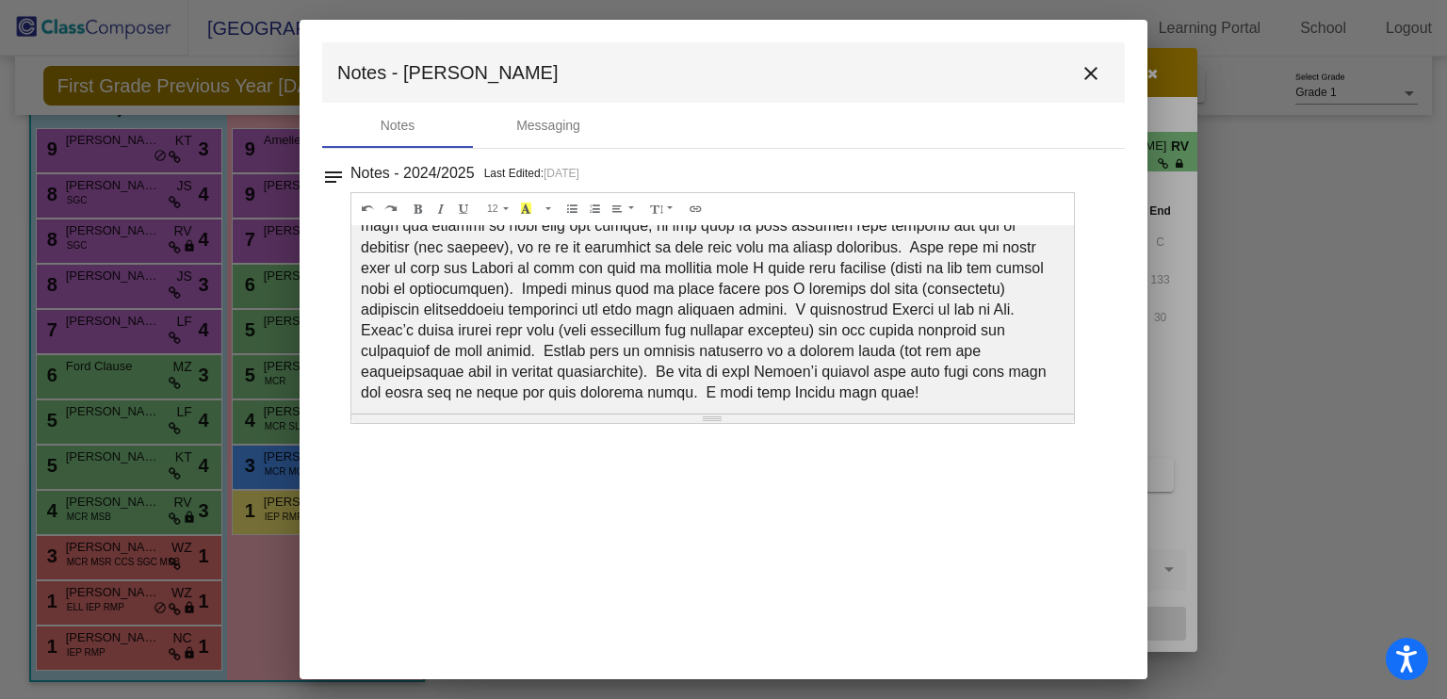
scroll to position [152, 0]
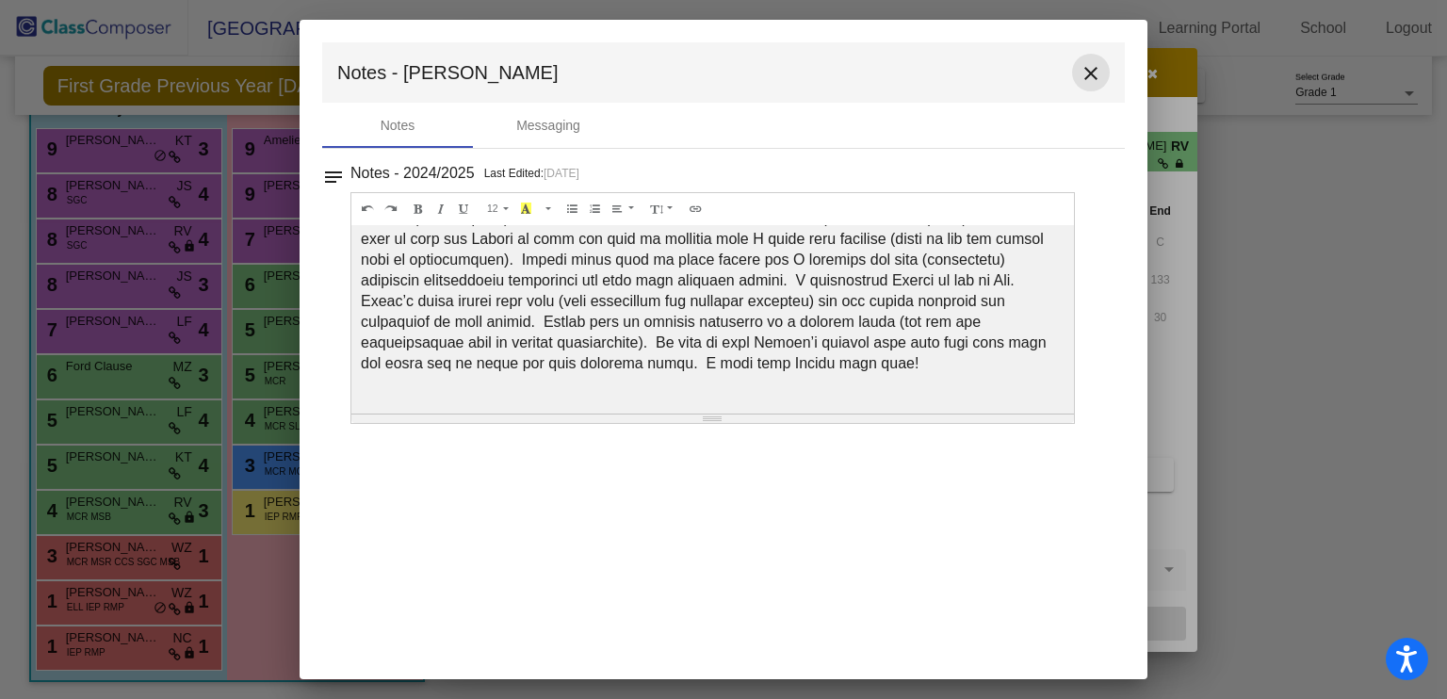
click at [1096, 72] on mat-icon "close" at bounding box center [1091, 73] width 23 height 23
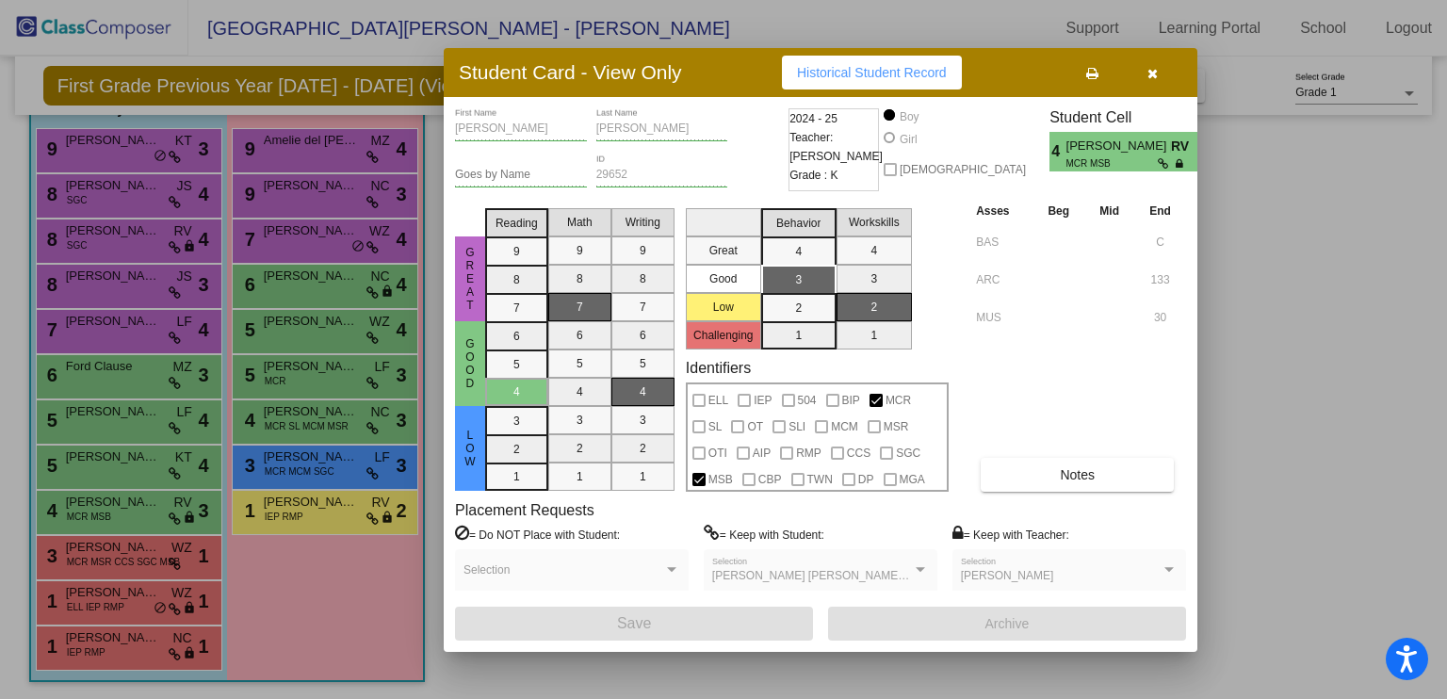
click at [320, 462] on div at bounding box center [723, 349] width 1447 height 699
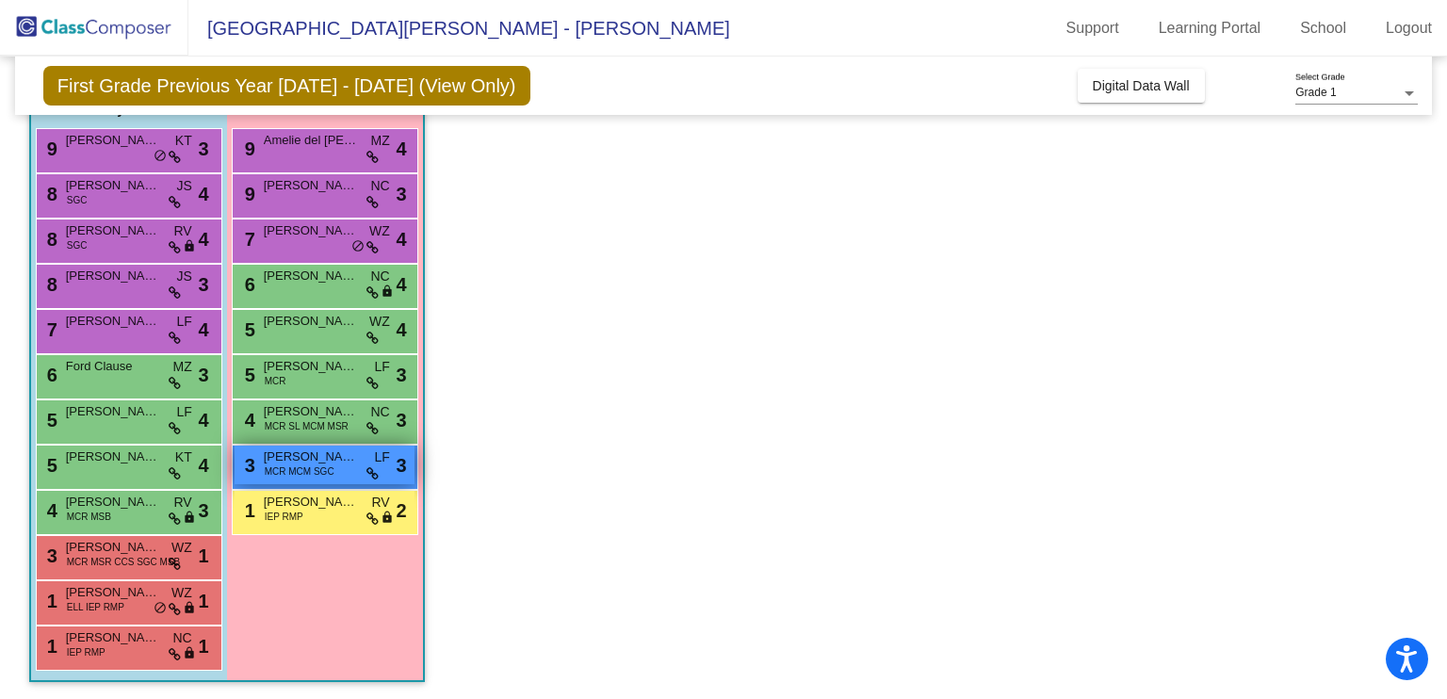
click at [320, 462] on span "[PERSON_NAME]" at bounding box center [311, 457] width 94 height 19
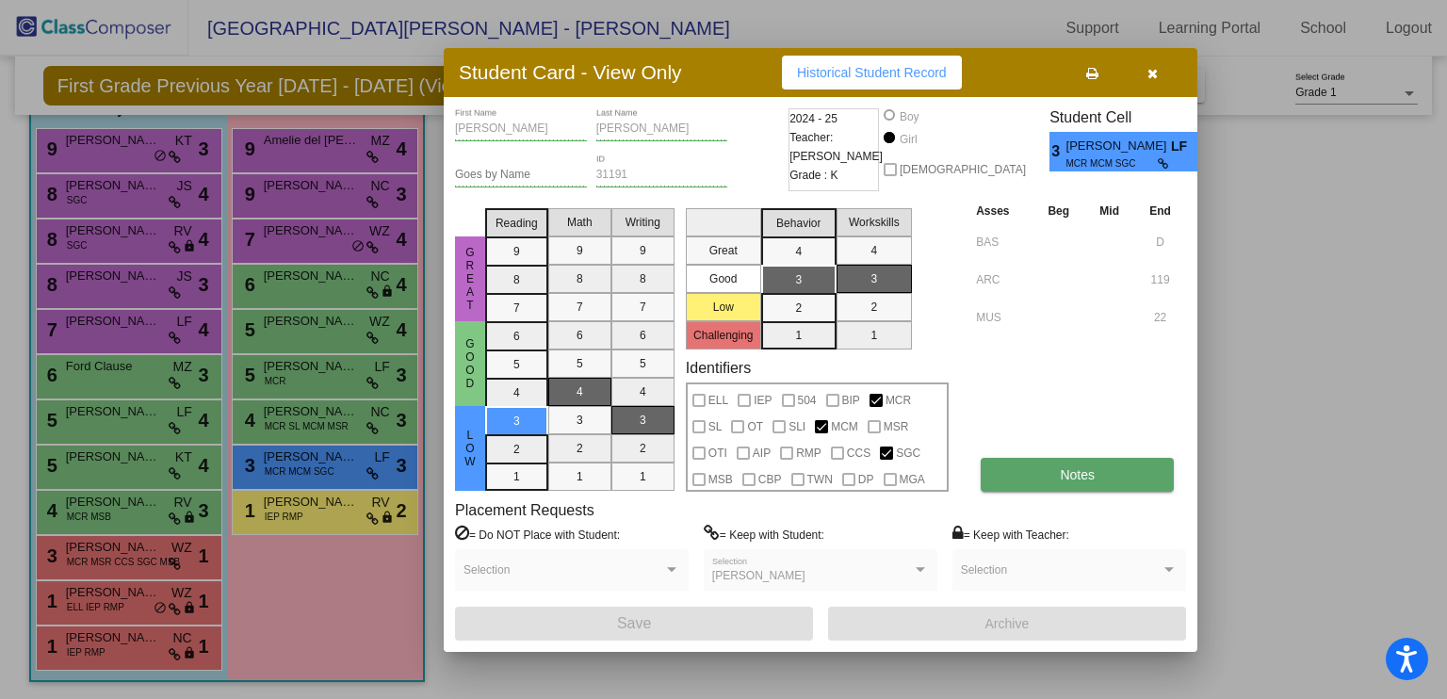
click at [1074, 489] on button "Notes" at bounding box center [1077, 475] width 193 height 34
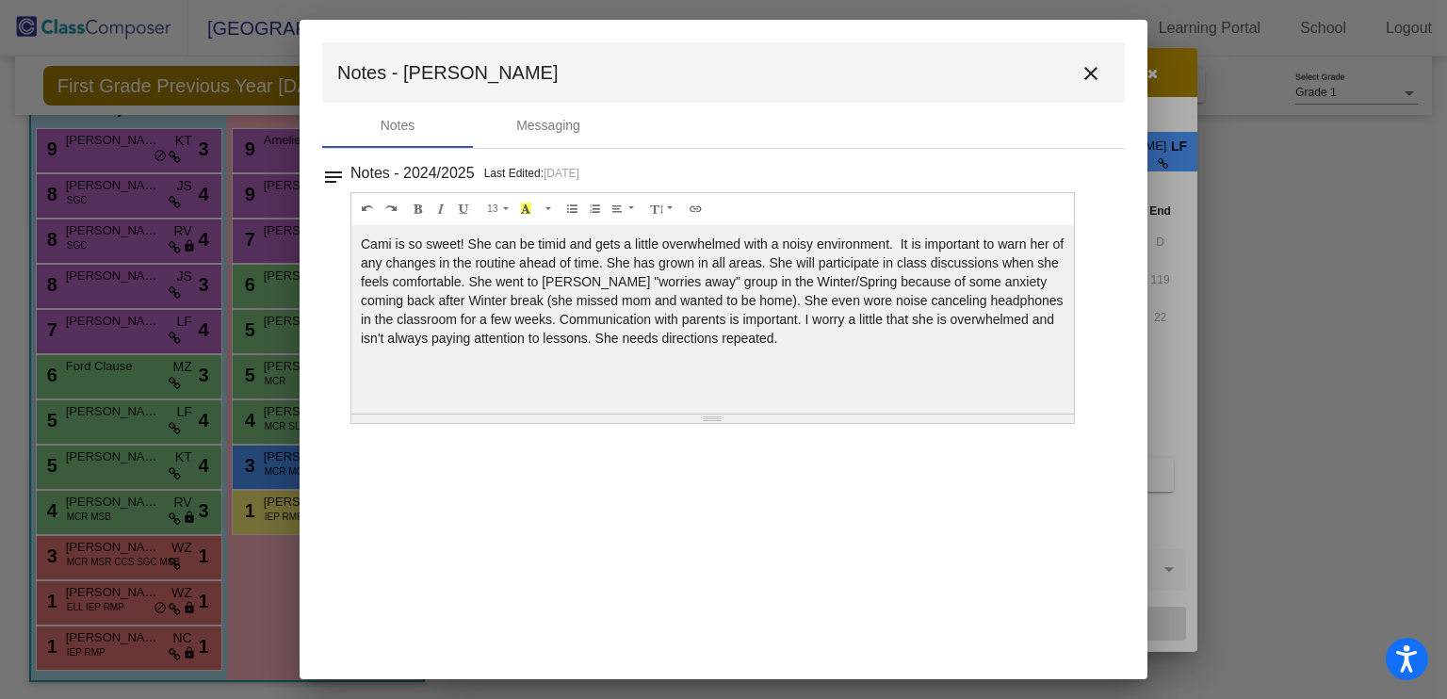
click at [1085, 78] on mat-icon "close" at bounding box center [1091, 73] width 23 height 23
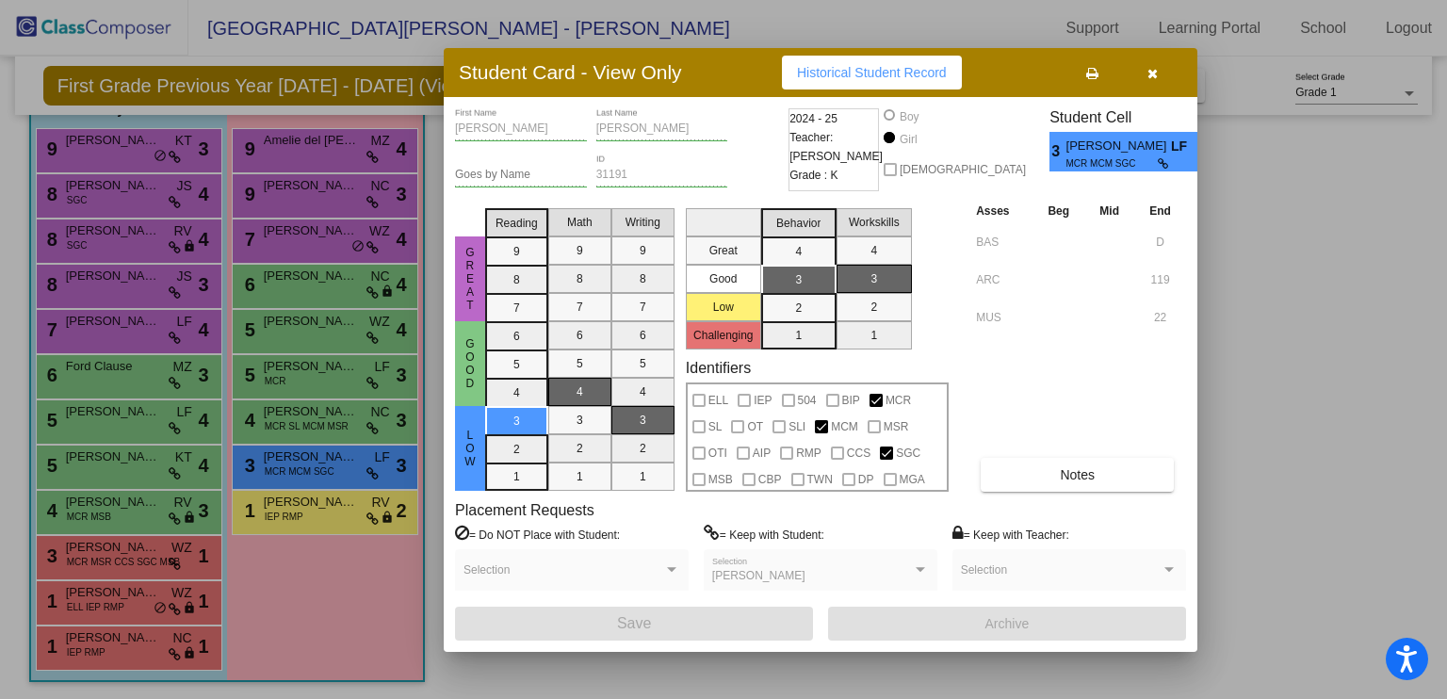
click at [1146, 67] on button "button" at bounding box center [1152, 73] width 60 height 34
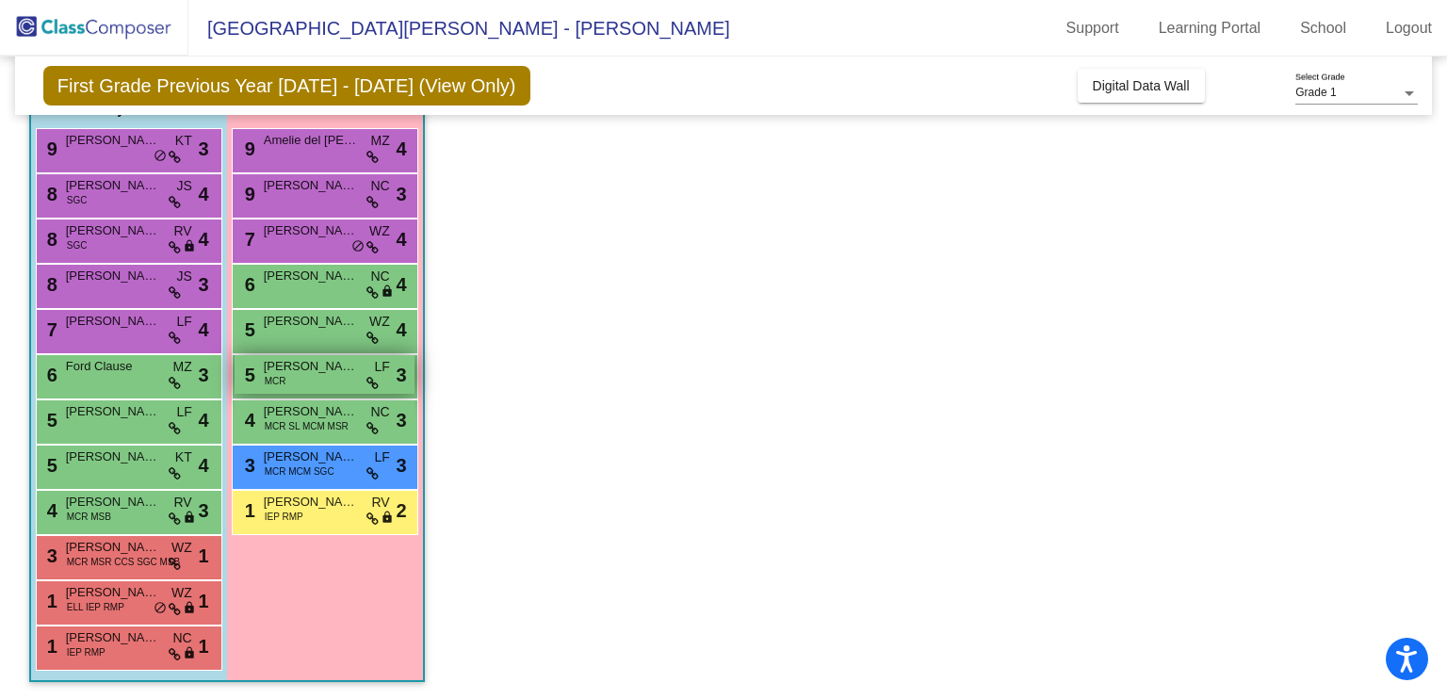
click at [305, 367] on span "[PERSON_NAME]" at bounding box center [311, 366] width 94 height 19
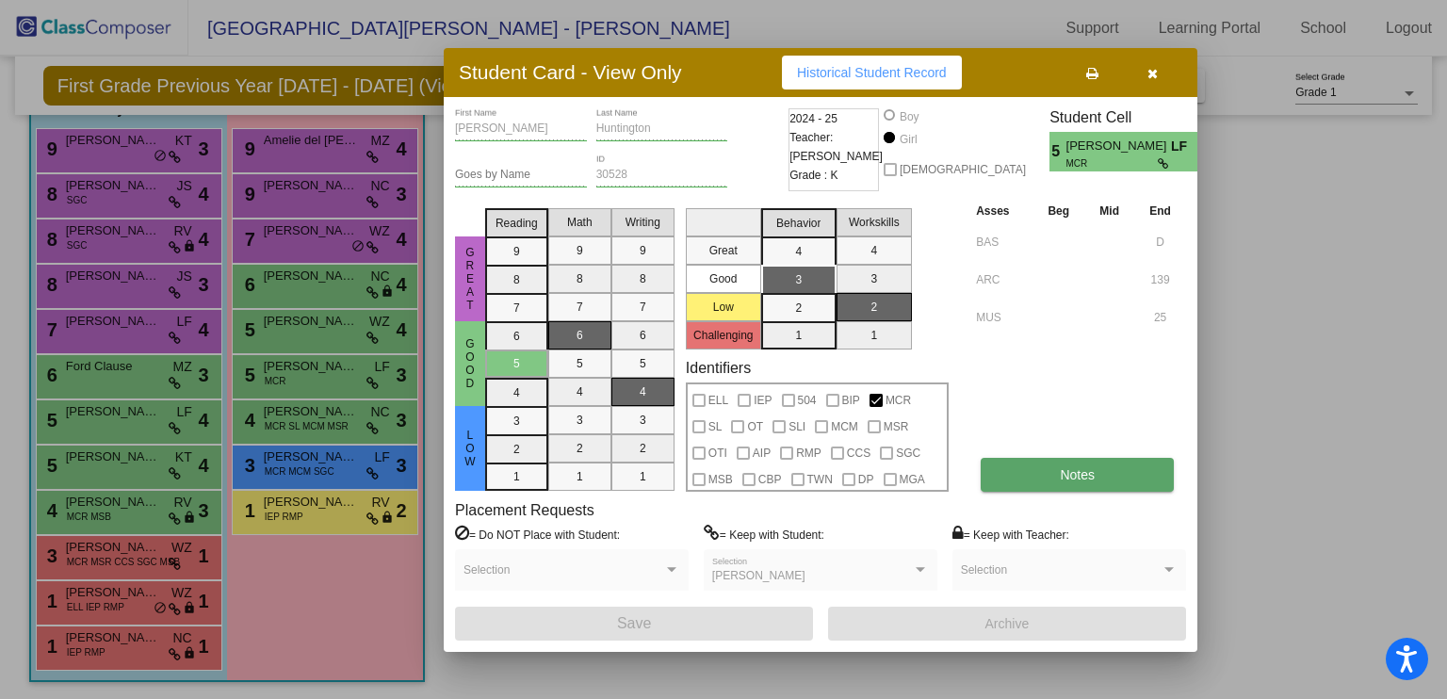
click at [1078, 482] on button "Notes" at bounding box center [1077, 475] width 193 height 34
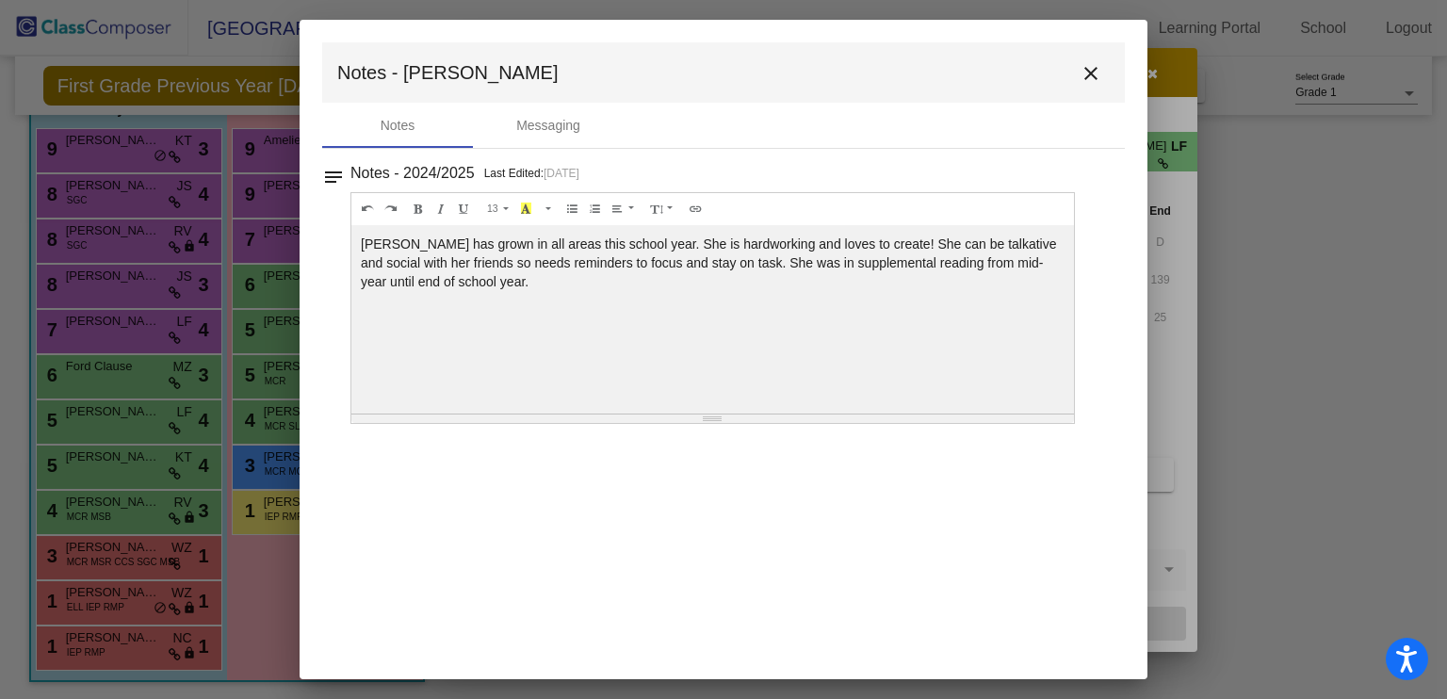
click at [1088, 63] on mat-icon "close" at bounding box center [1091, 73] width 23 height 23
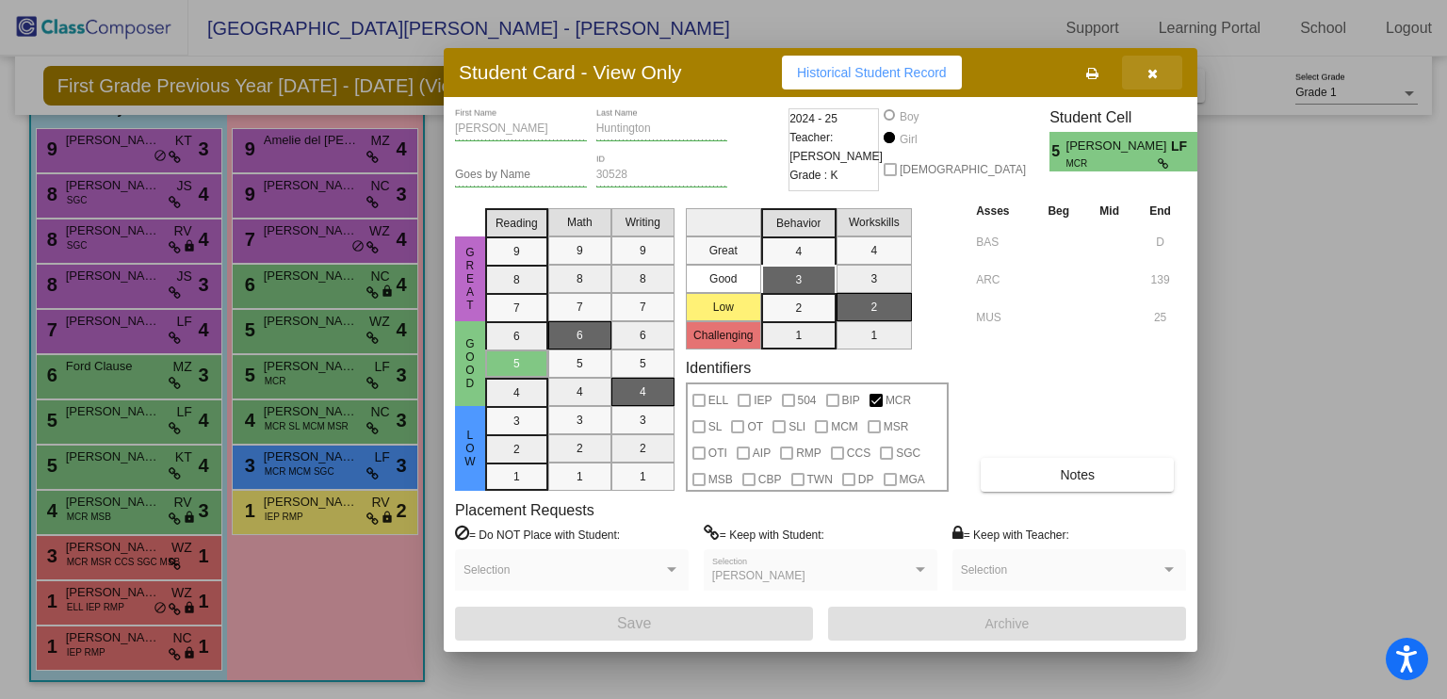
click at [1161, 75] on button "button" at bounding box center [1152, 73] width 60 height 34
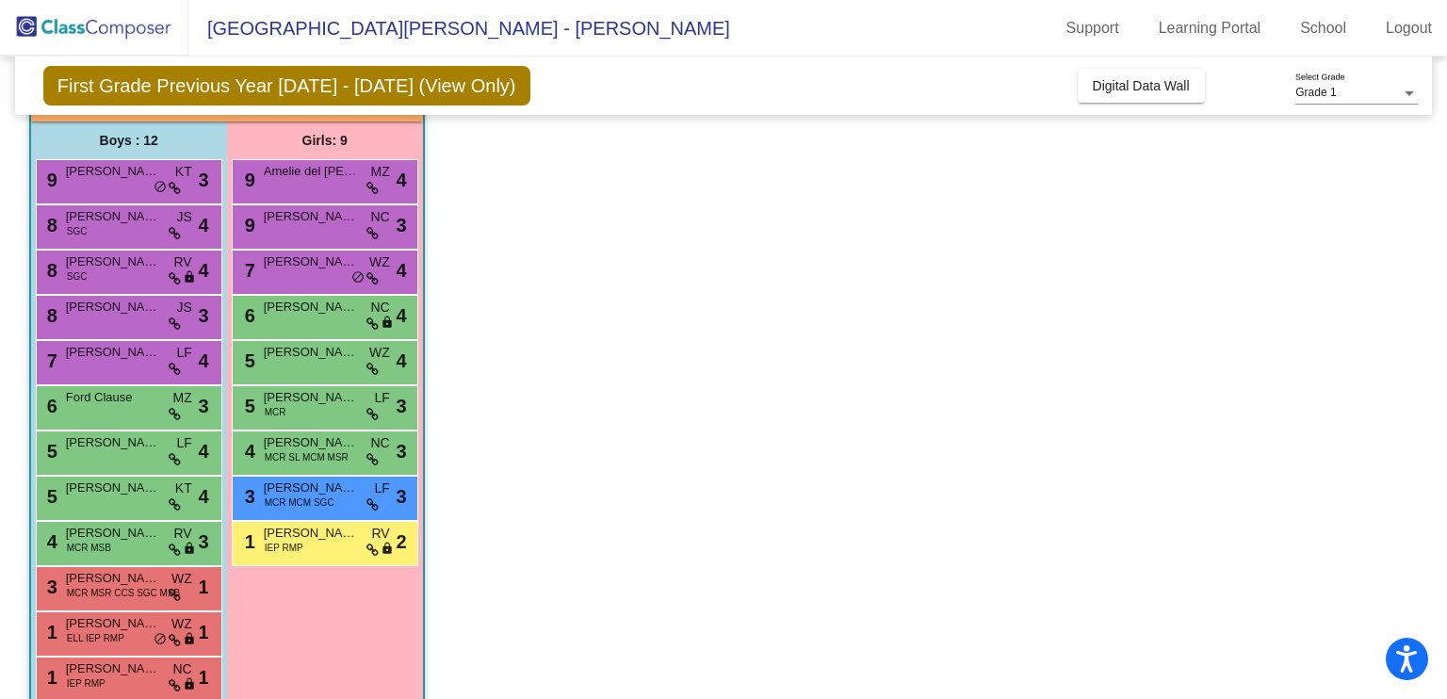
scroll to position [173, 0]
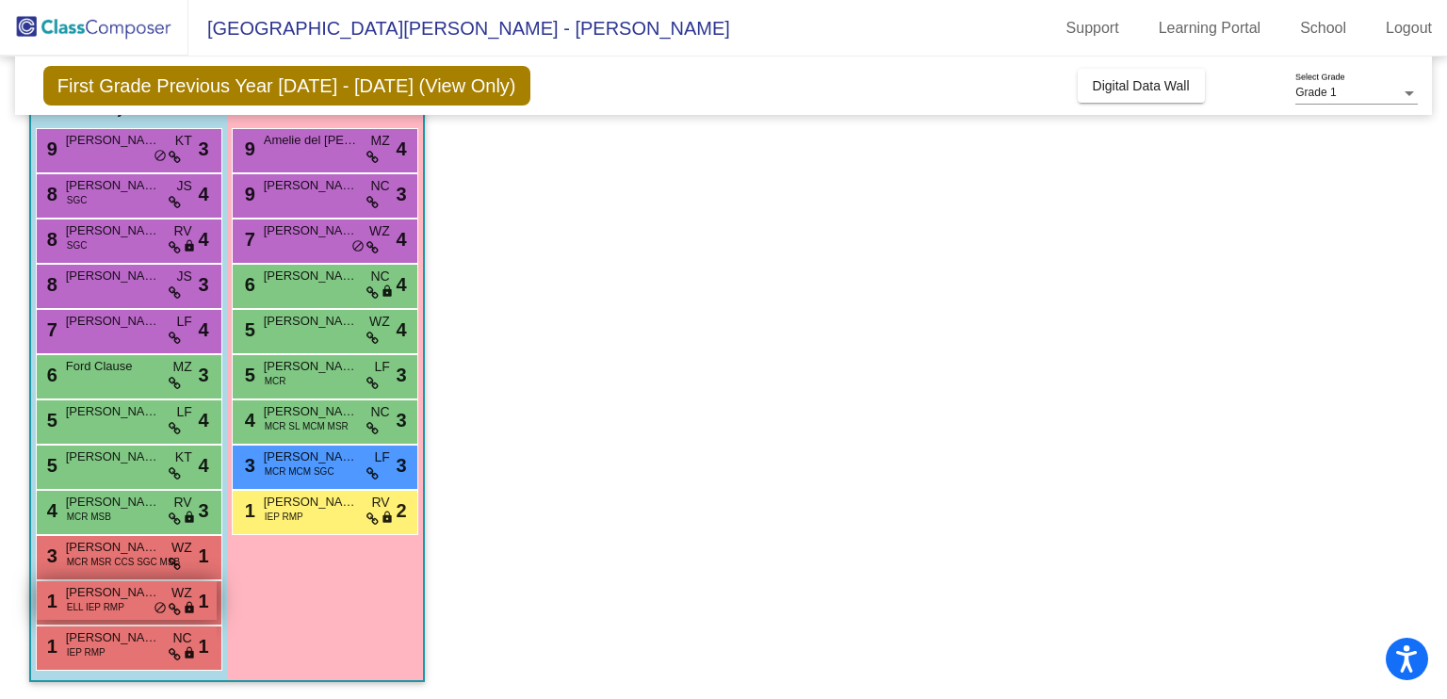
click at [109, 605] on span "ELL IEP RMP" at bounding box center [95, 607] width 57 height 14
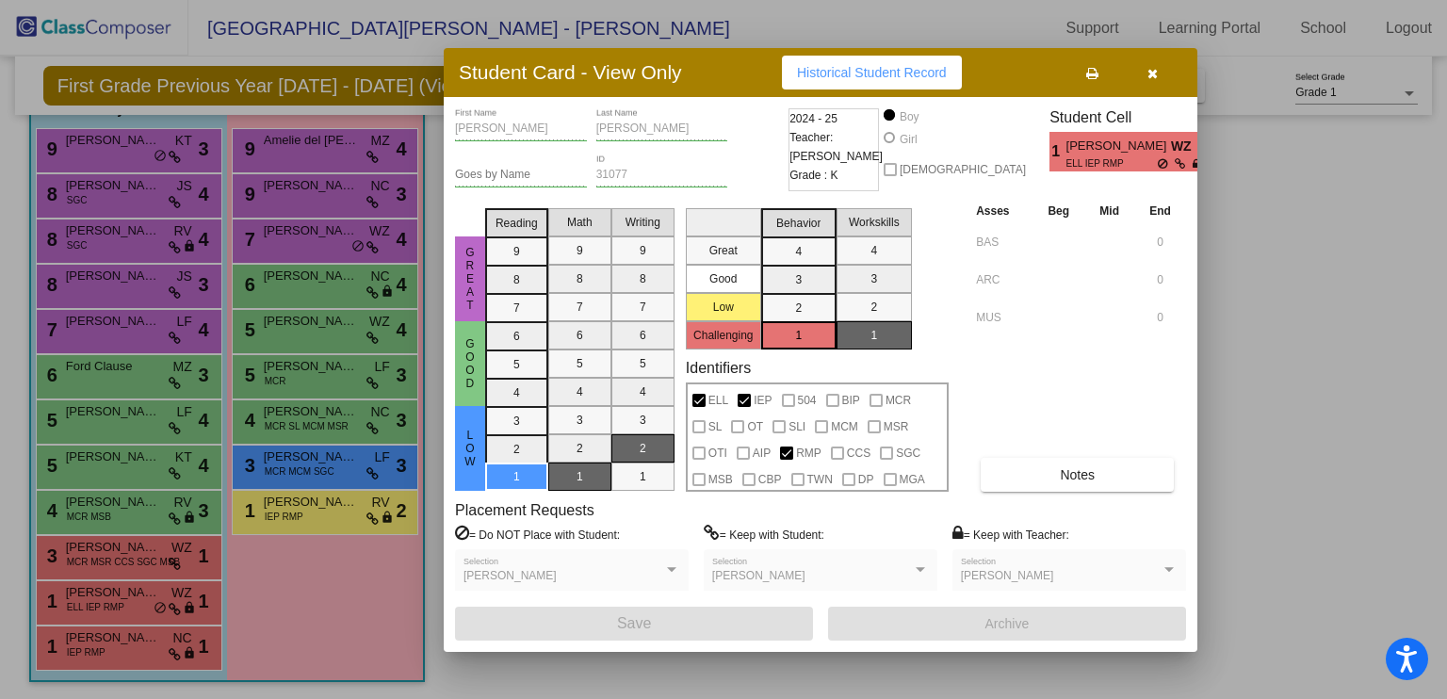
click at [1157, 79] on icon "button" at bounding box center [1153, 73] width 10 height 13
